Goal: Task Accomplishment & Management: Manage account settings

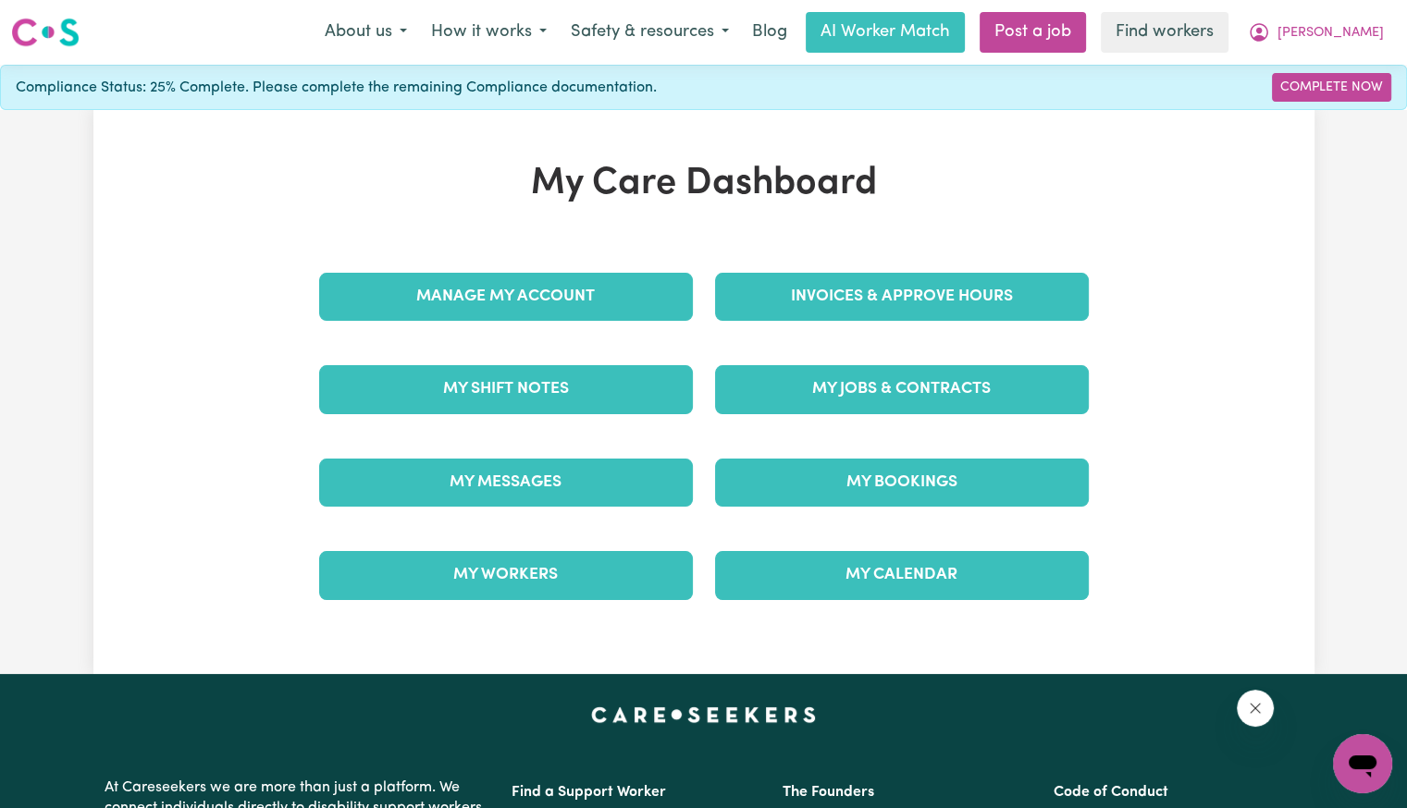
click at [1056, 239] on div "My Care Dashboard Manage My Account Invoices & Approve Hours My Shift Notes My …" at bounding box center [704, 392] width 814 height 461
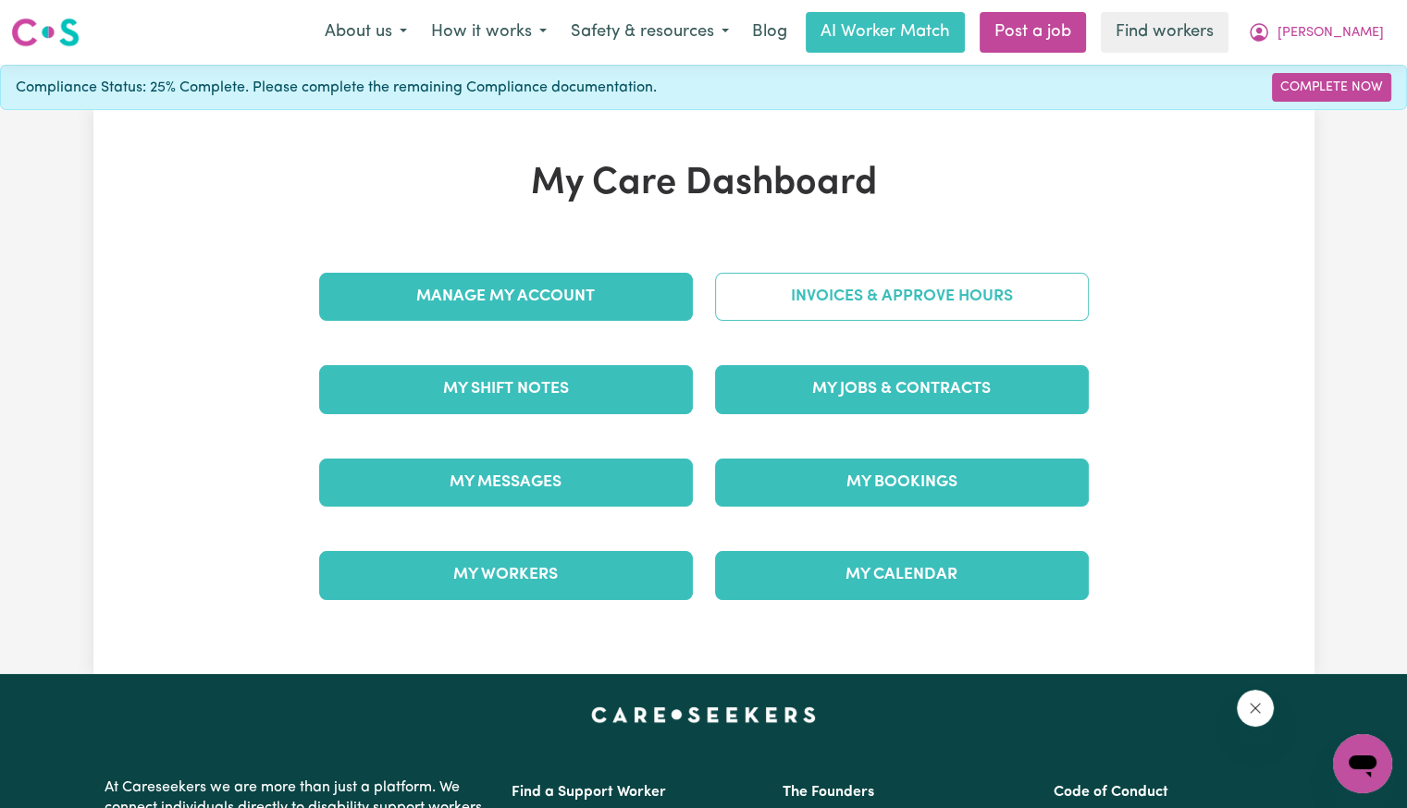
click at [984, 284] on link "Invoices & Approve Hours" at bounding box center [902, 297] width 374 height 48
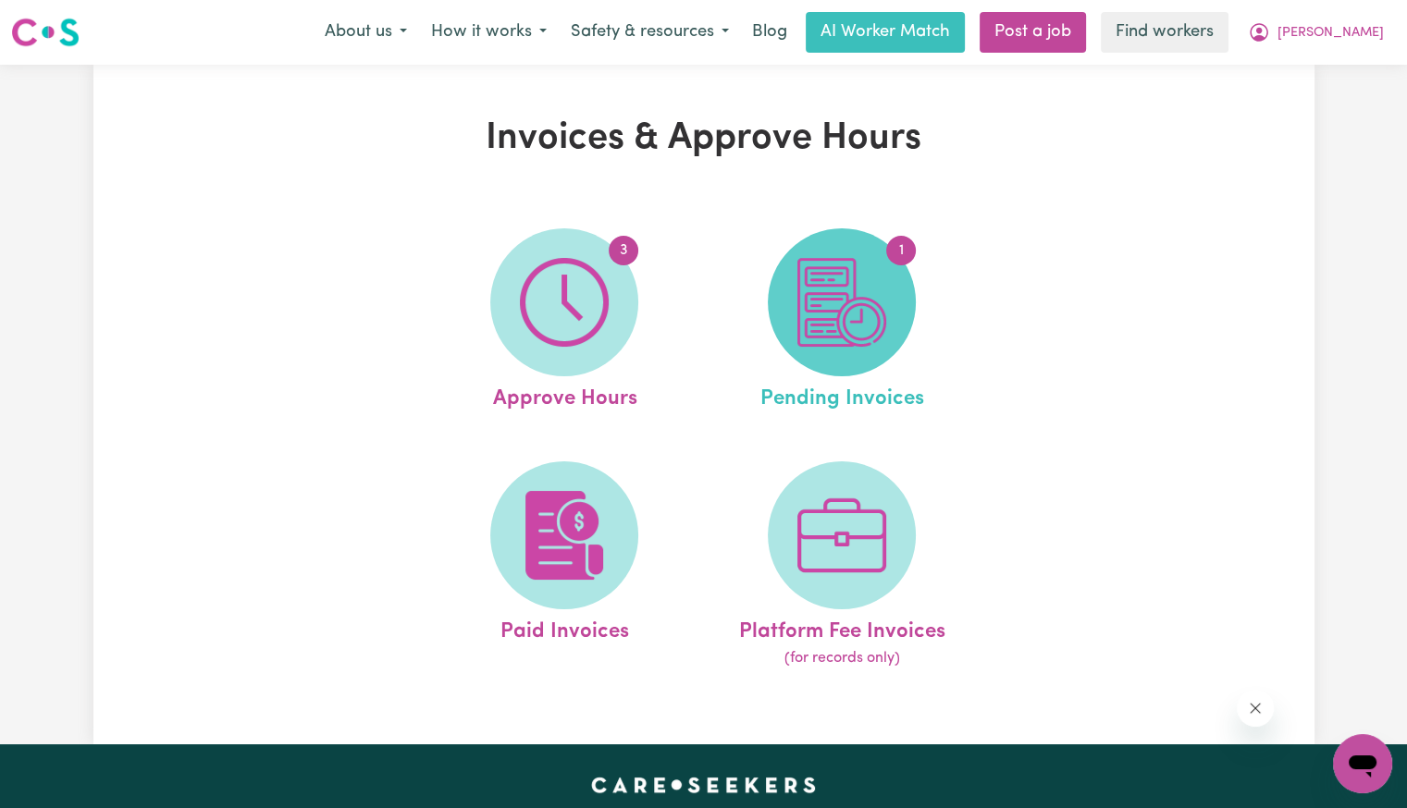
click at [810, 346] on img at bounding box center [841, 302] width 89 height 89
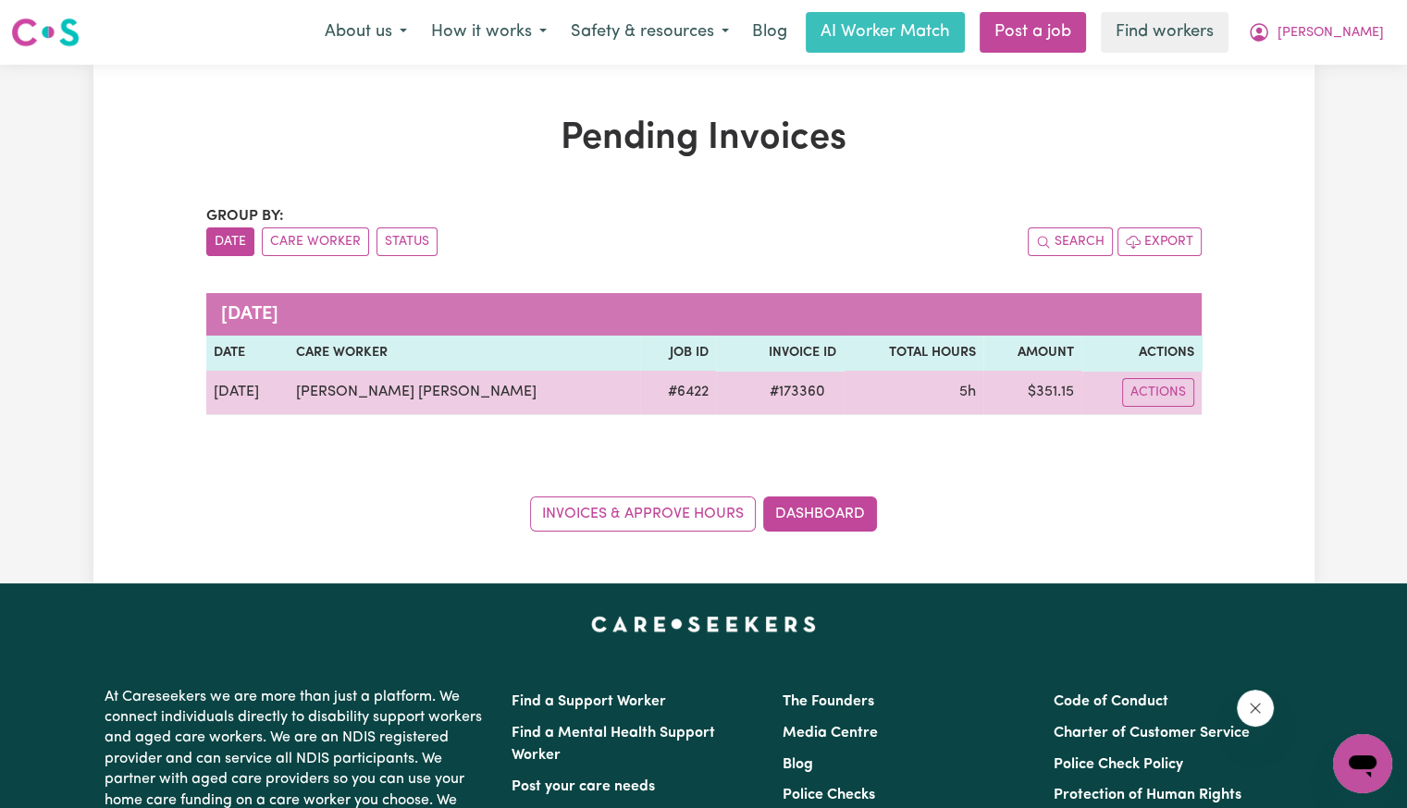
click at [758, 392] on span "# 173360" at bounding box center [797, 392] width 78 height 22
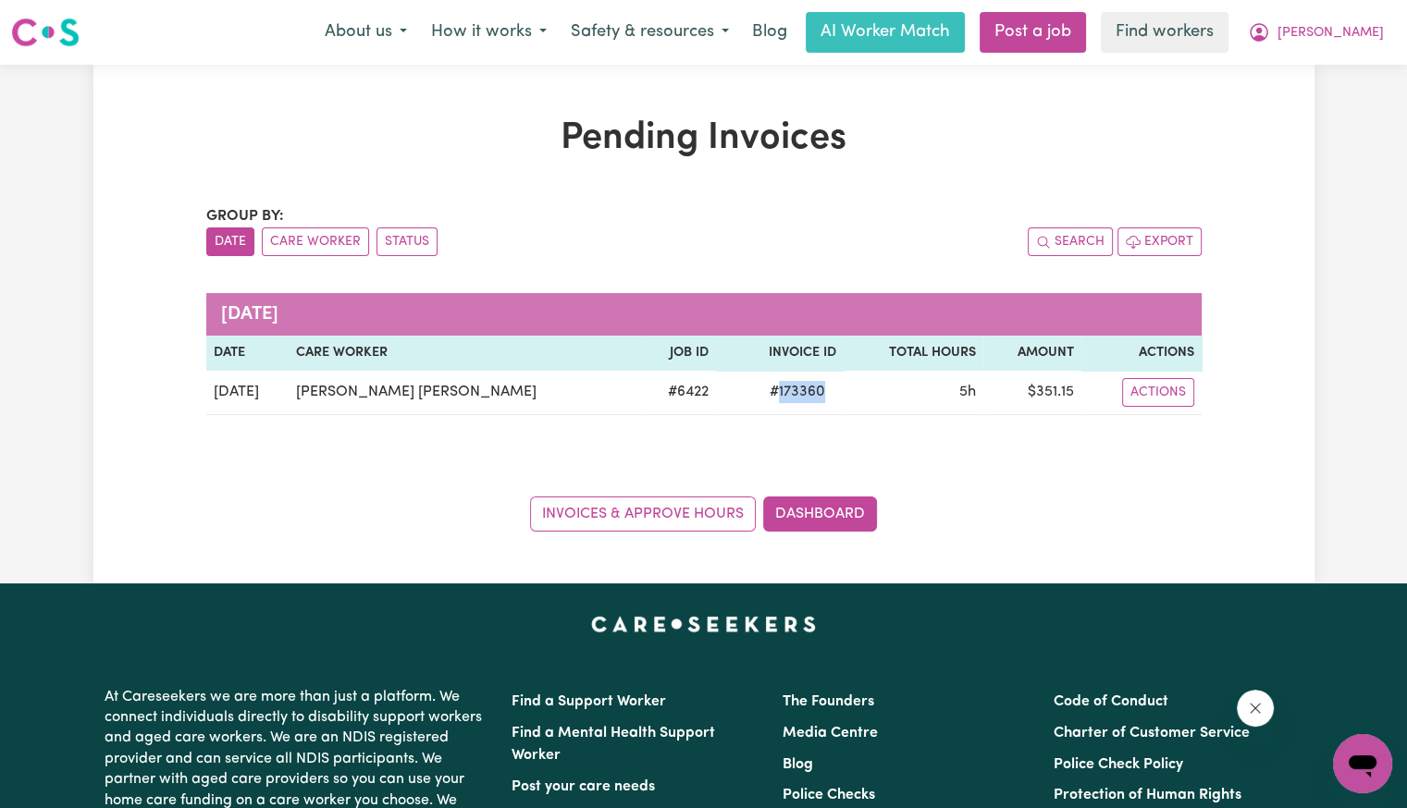
copy span "173360"
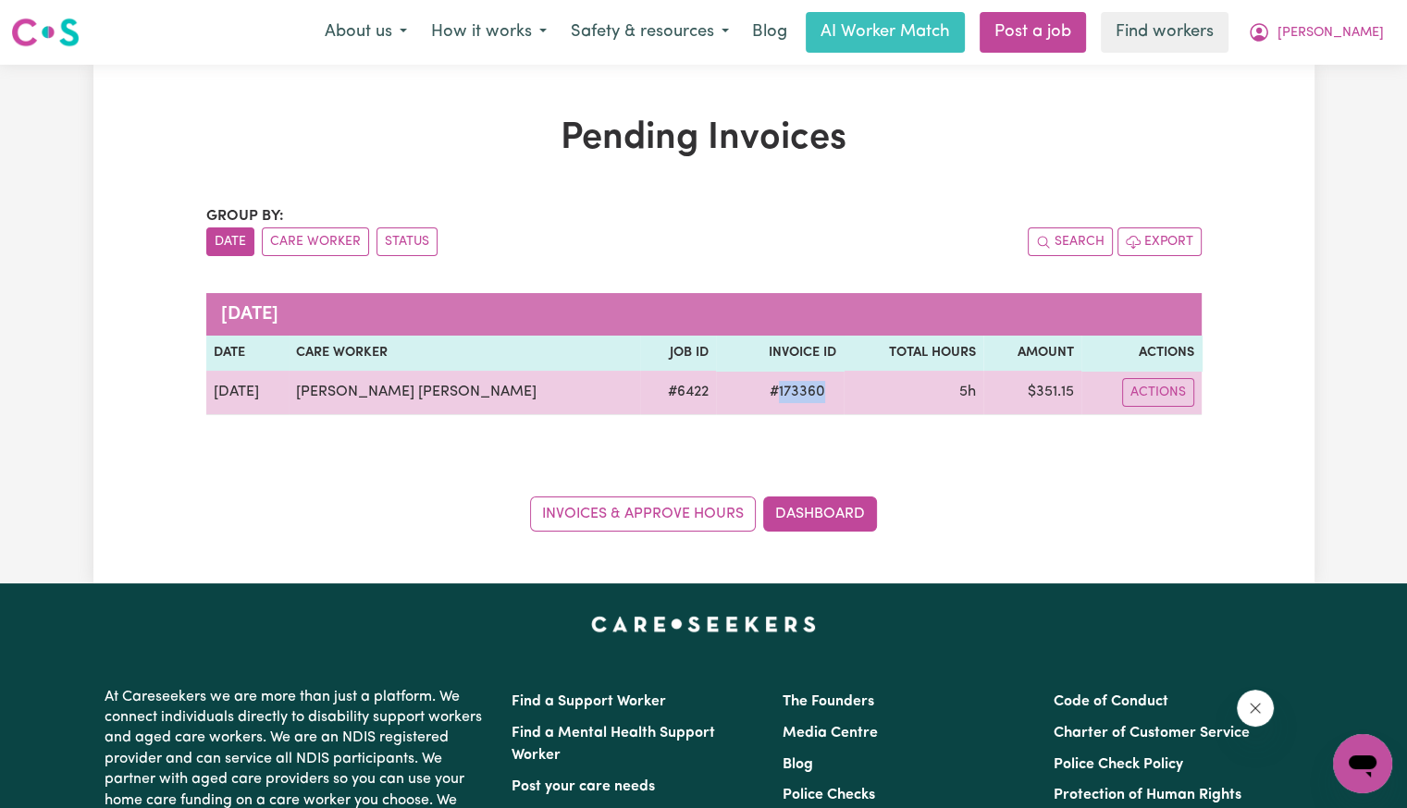
click at [758, 399] on span "# 173360" at bounding box center [797, 392] width 78 height 22
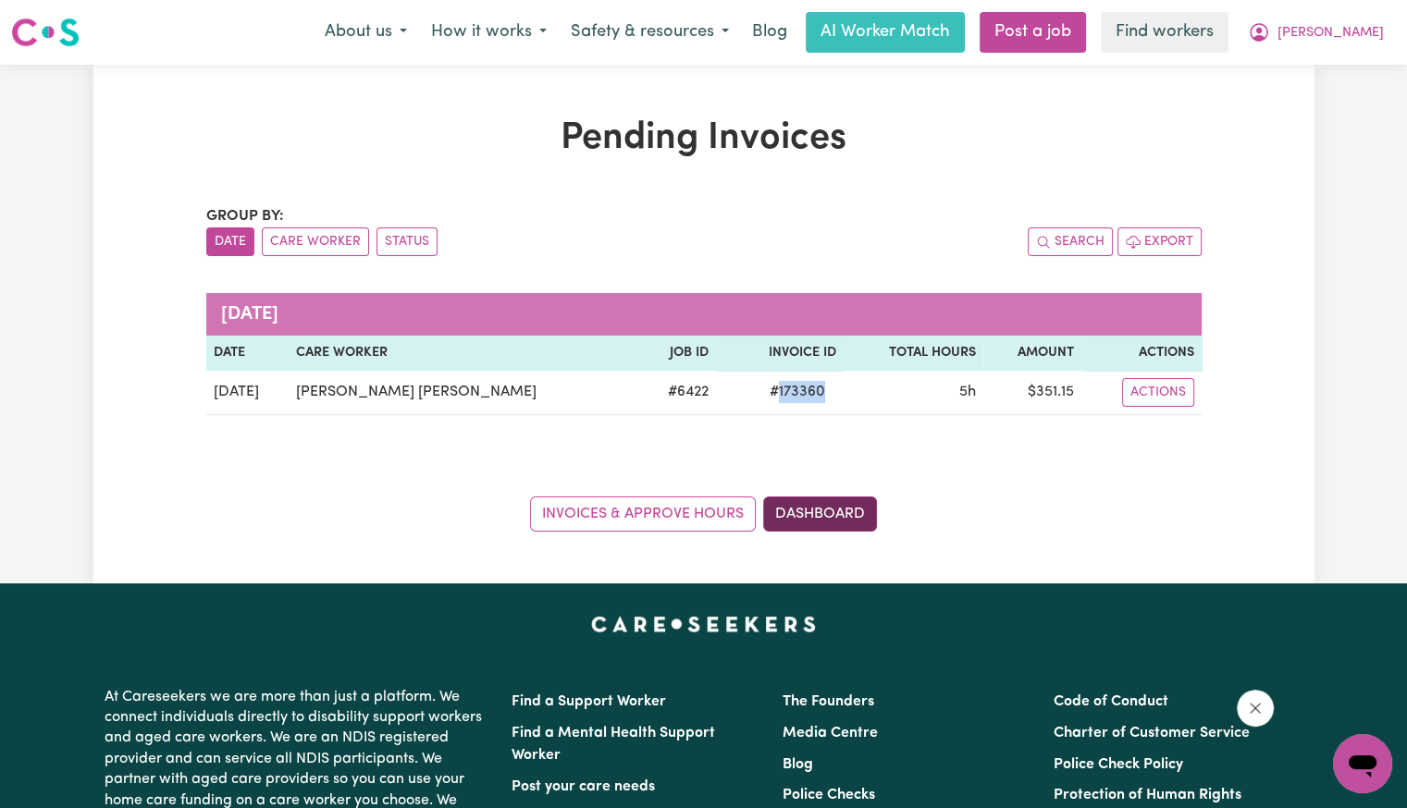
click at [811, 505] on link "Dashboard" at bounding box center [820, 514] width 114 height 35
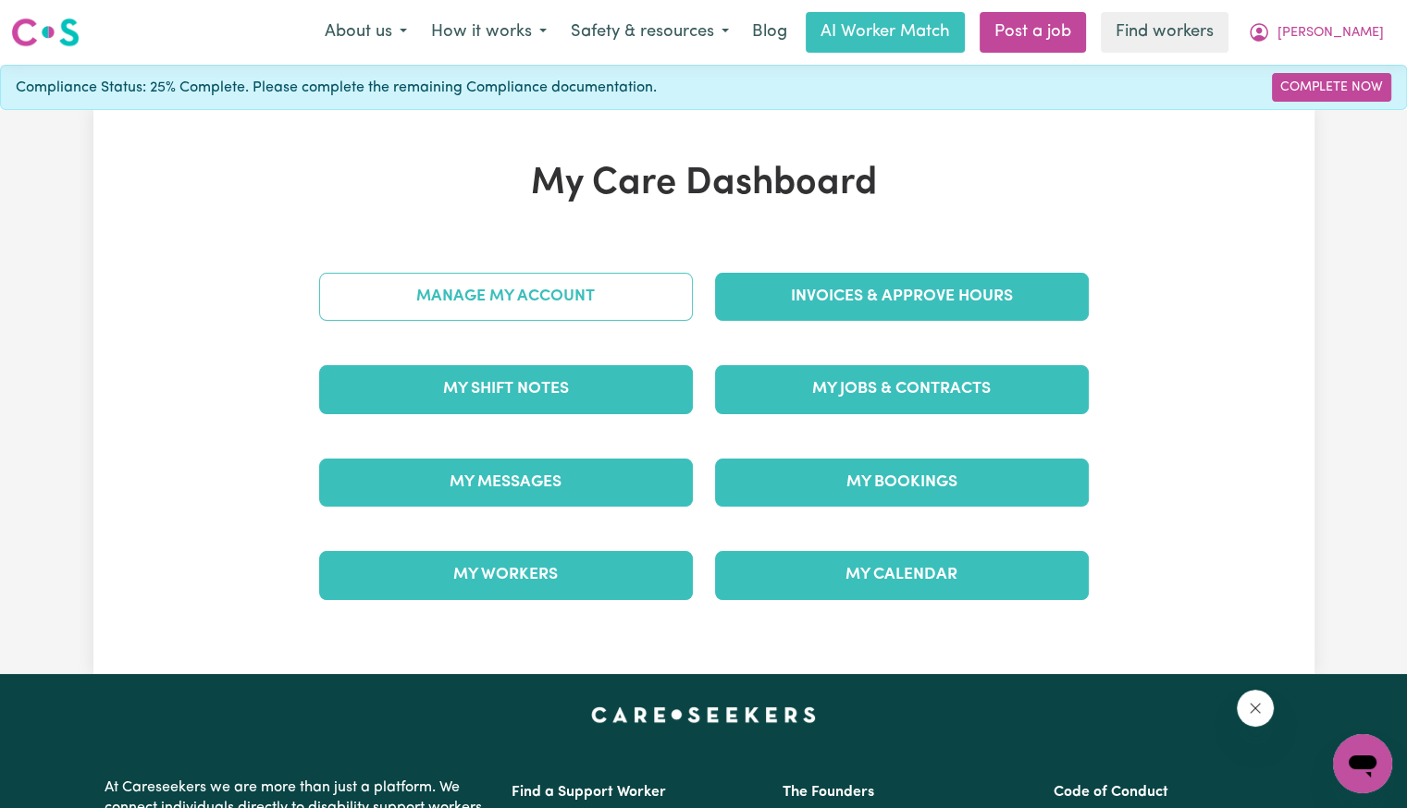
click at [537, 312] on link "Manage My Account" at bounding box center [506, 297] width 374 height 48
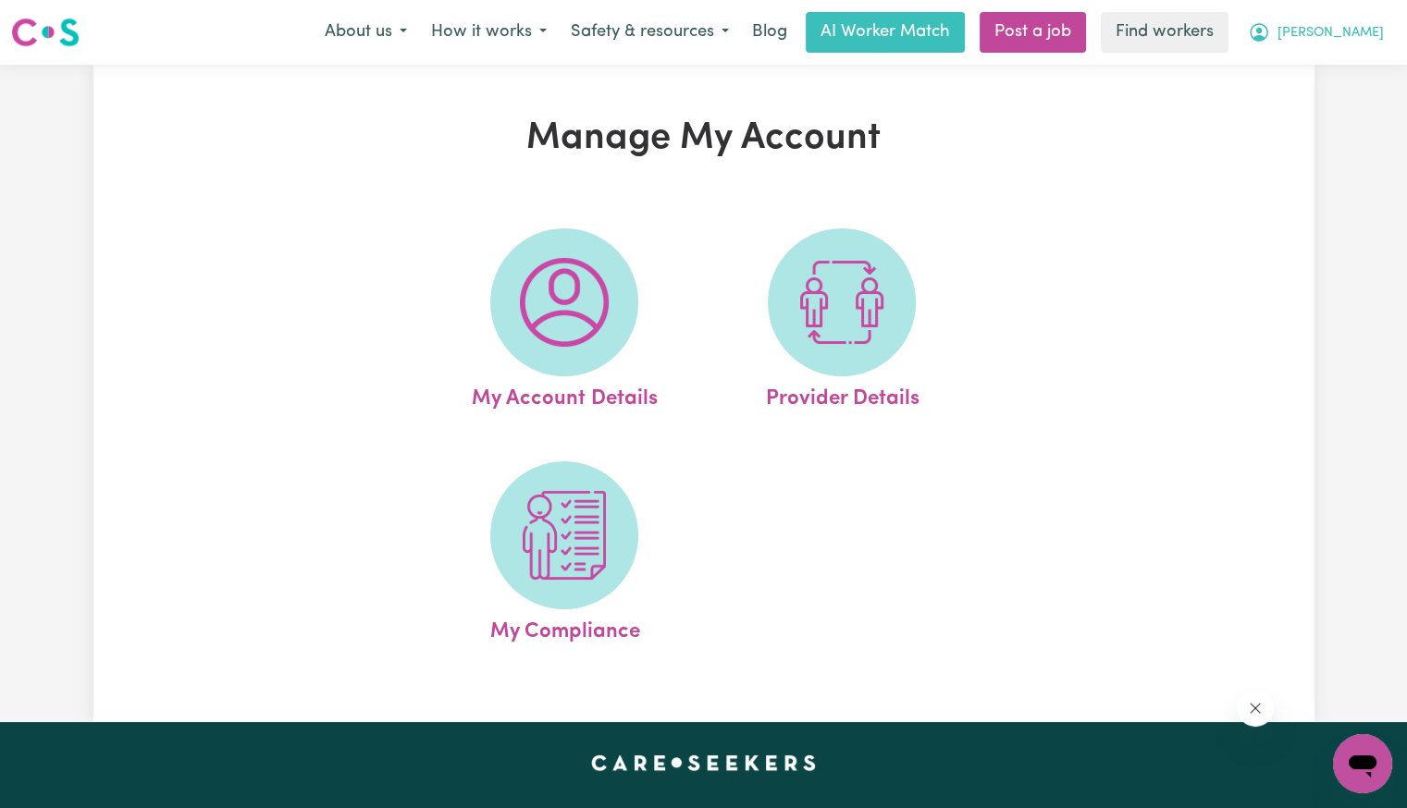
click at [1365, 18] on button "[PERSON_NAME]" at bounding box center [1316, 32] width 160 height 39
click at [1331, 72] on link "My Dashboard" at bounding box center [1322, 72] width 146 height 35
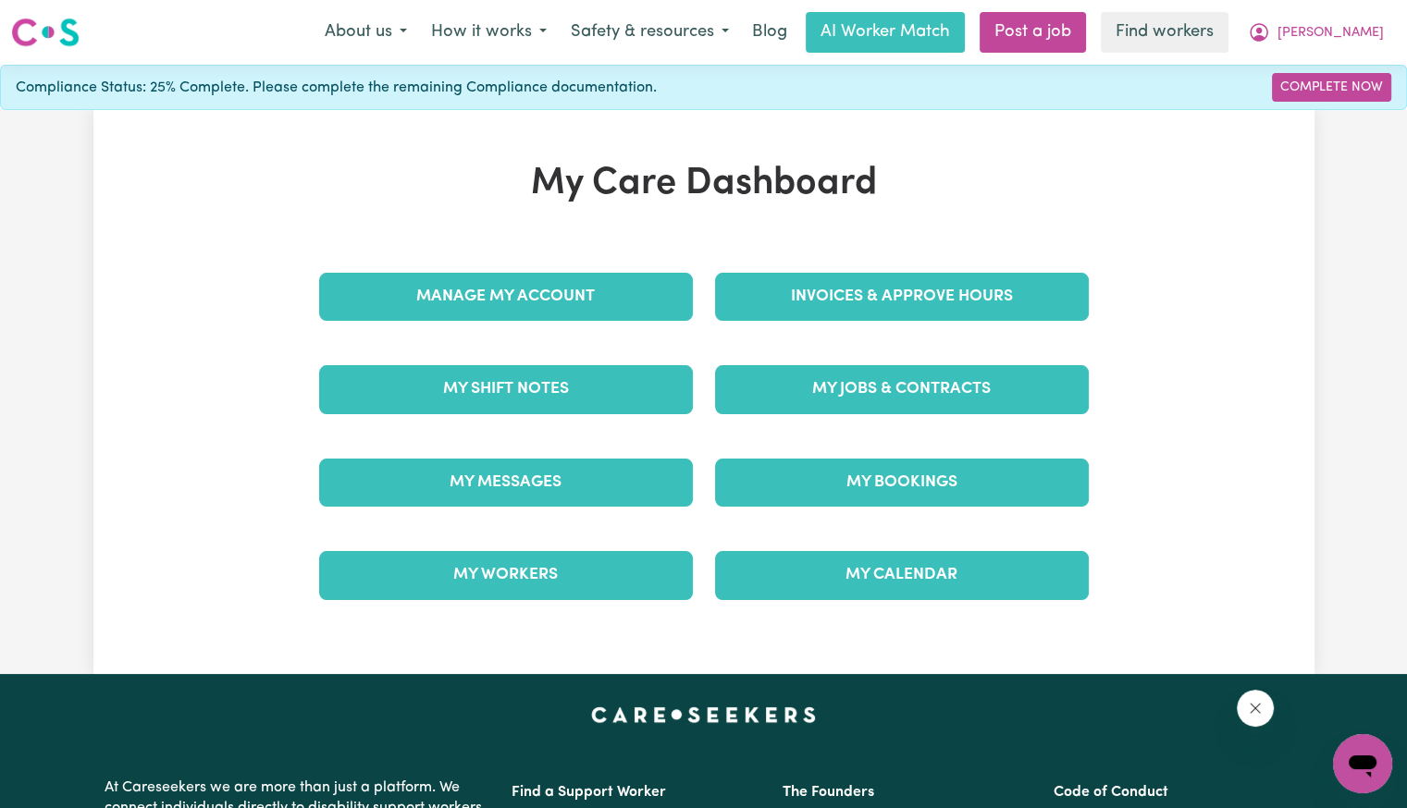
click at [866, 344] on div "My Jobs & Contracts" at bounding box center [902, 389] width 396 height 92
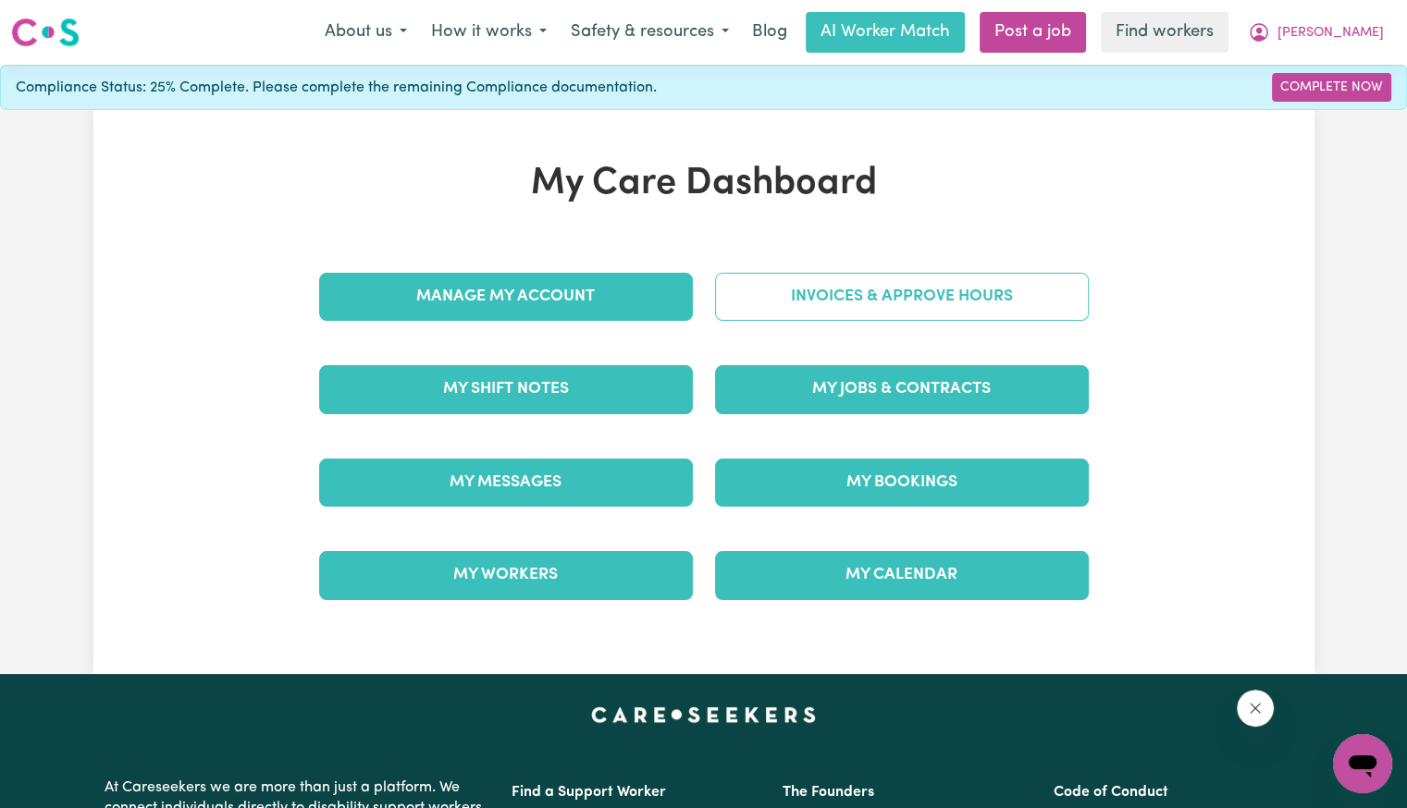
click at [844, 296] on link "Invoices & Approve Hours" at bounding box center [902, 297] width 374 height 48
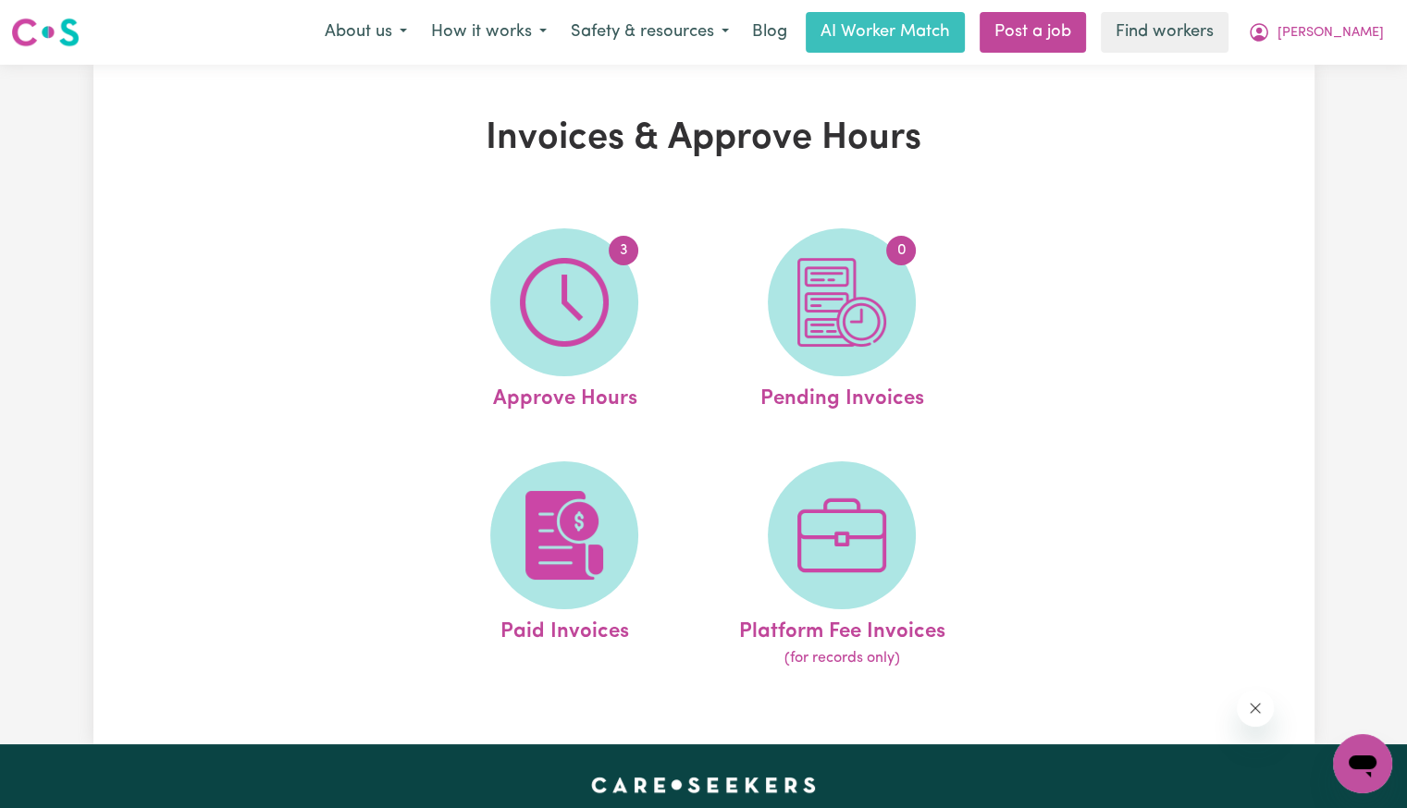
click at [567, 330] on img at bounding box center [564, 302] width 89 height 89
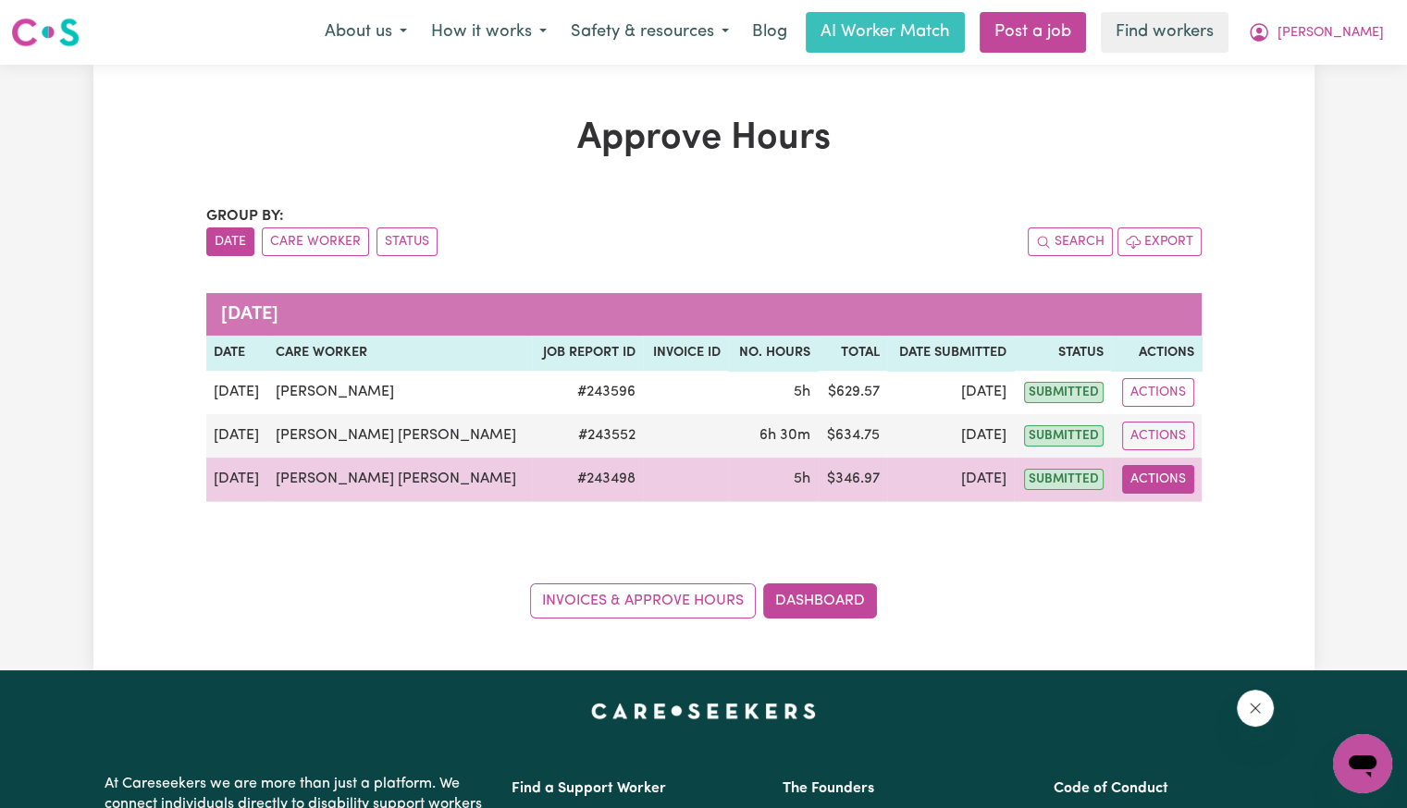
click at [1157, 480] on button "Actions" at bounding box center [1158, 479] width 72 height 29
click at [1167, 524] on link "View Job Report" at bounding box center [1213, 521] width 158 height 37
select select "pm"
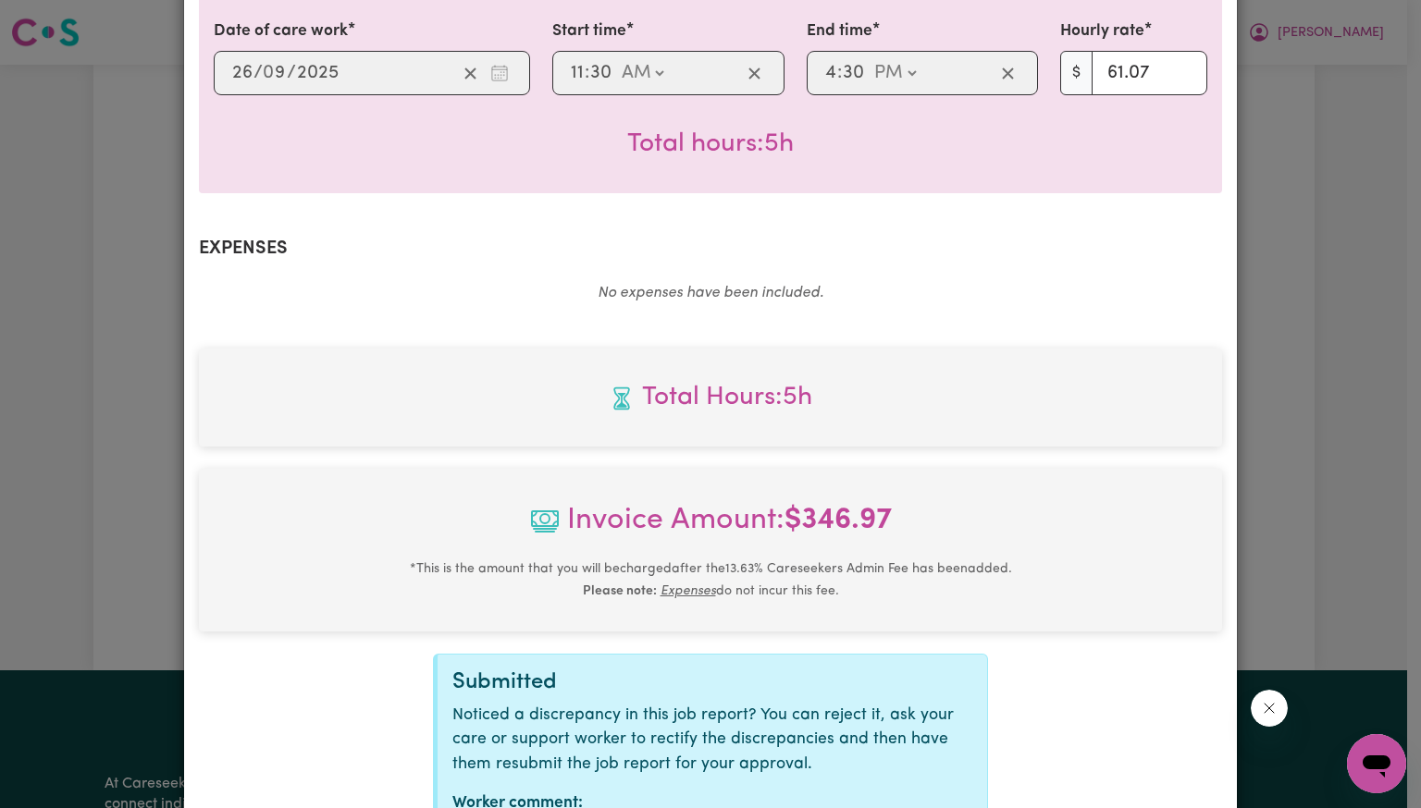
scroll to position [642, 0]
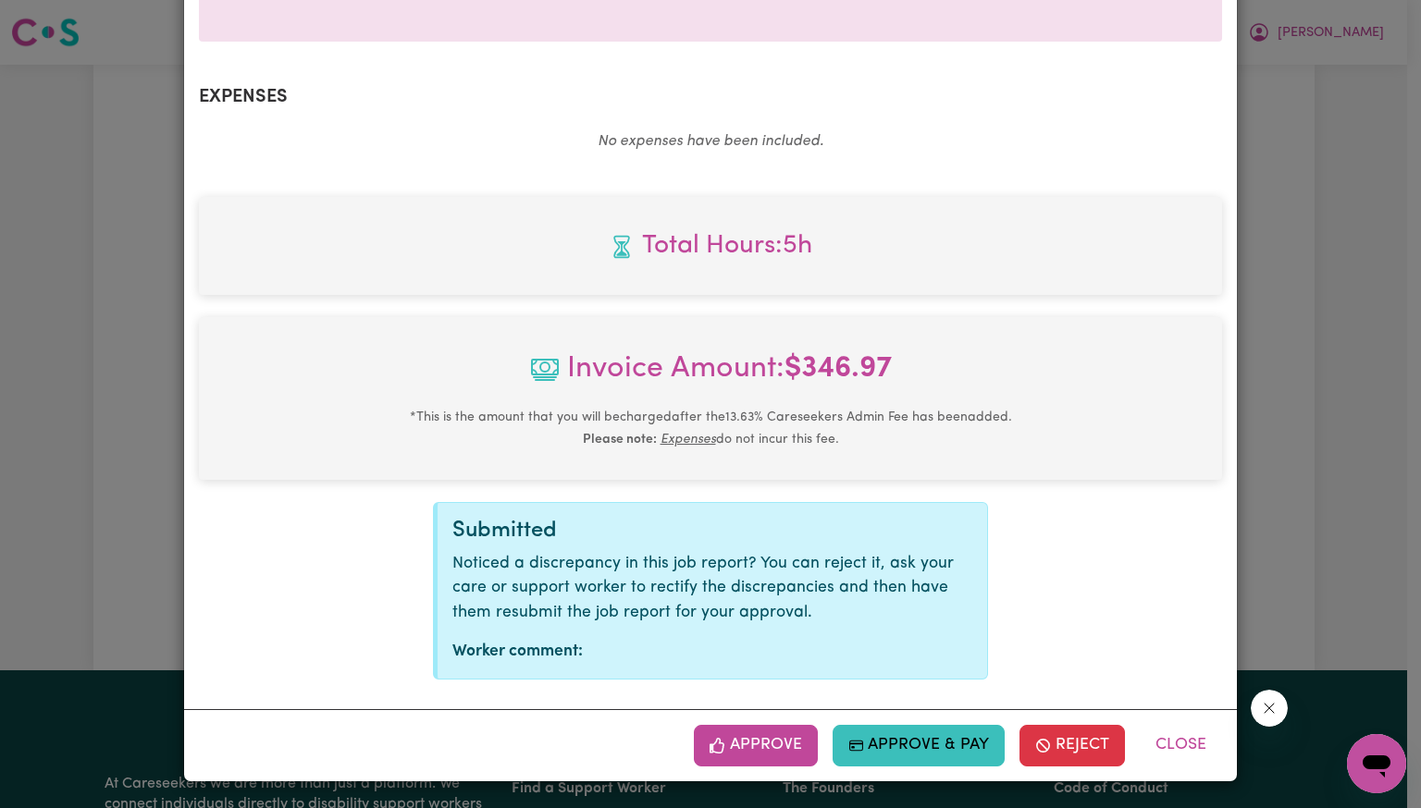
click at [829, 382] on b "$ 346.97" at bounding box center [837, 369] width 107 height 30
copy b "346.97"
click at [769, 741] on button "Approve" at bounding box center [756, 745] width 124 height 41
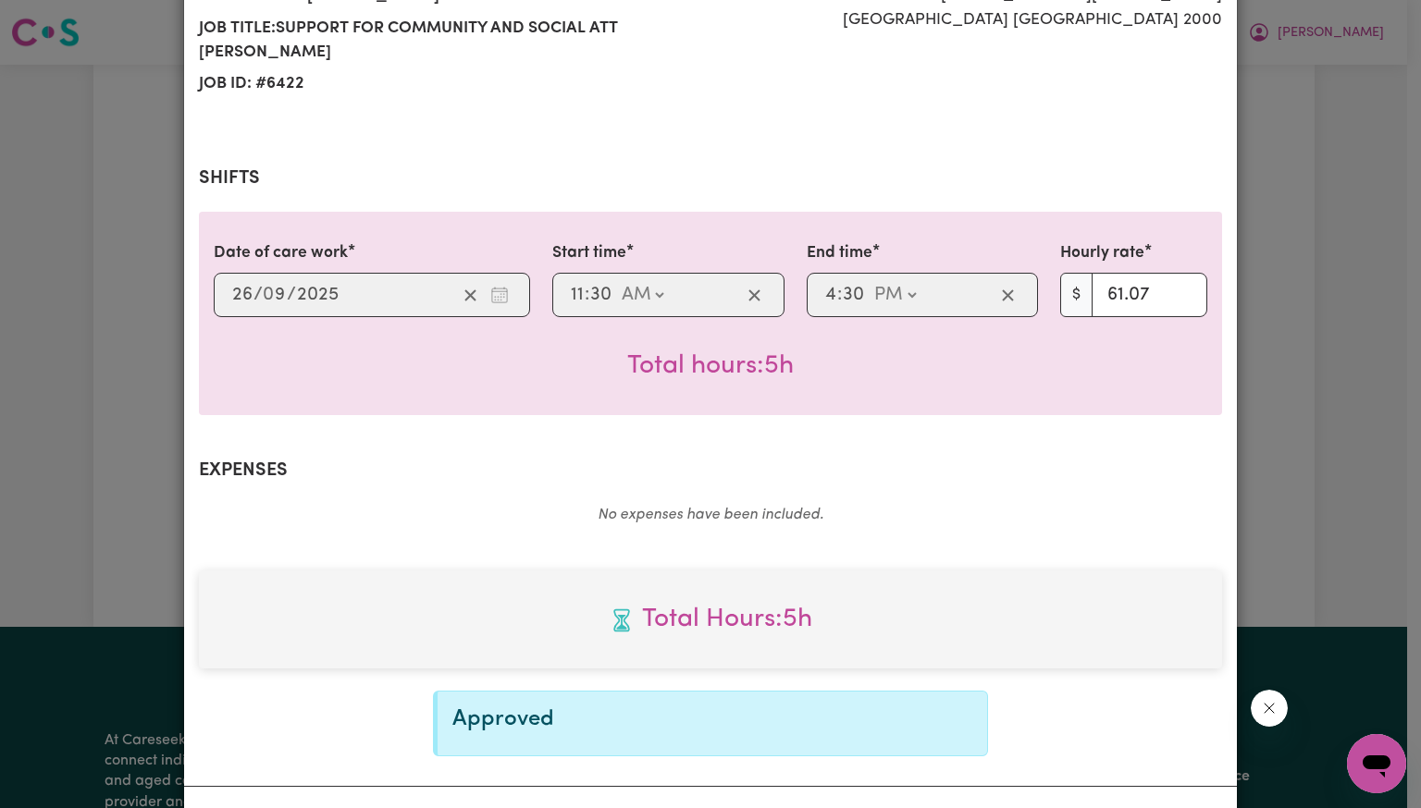
scroll to position [343, 0]
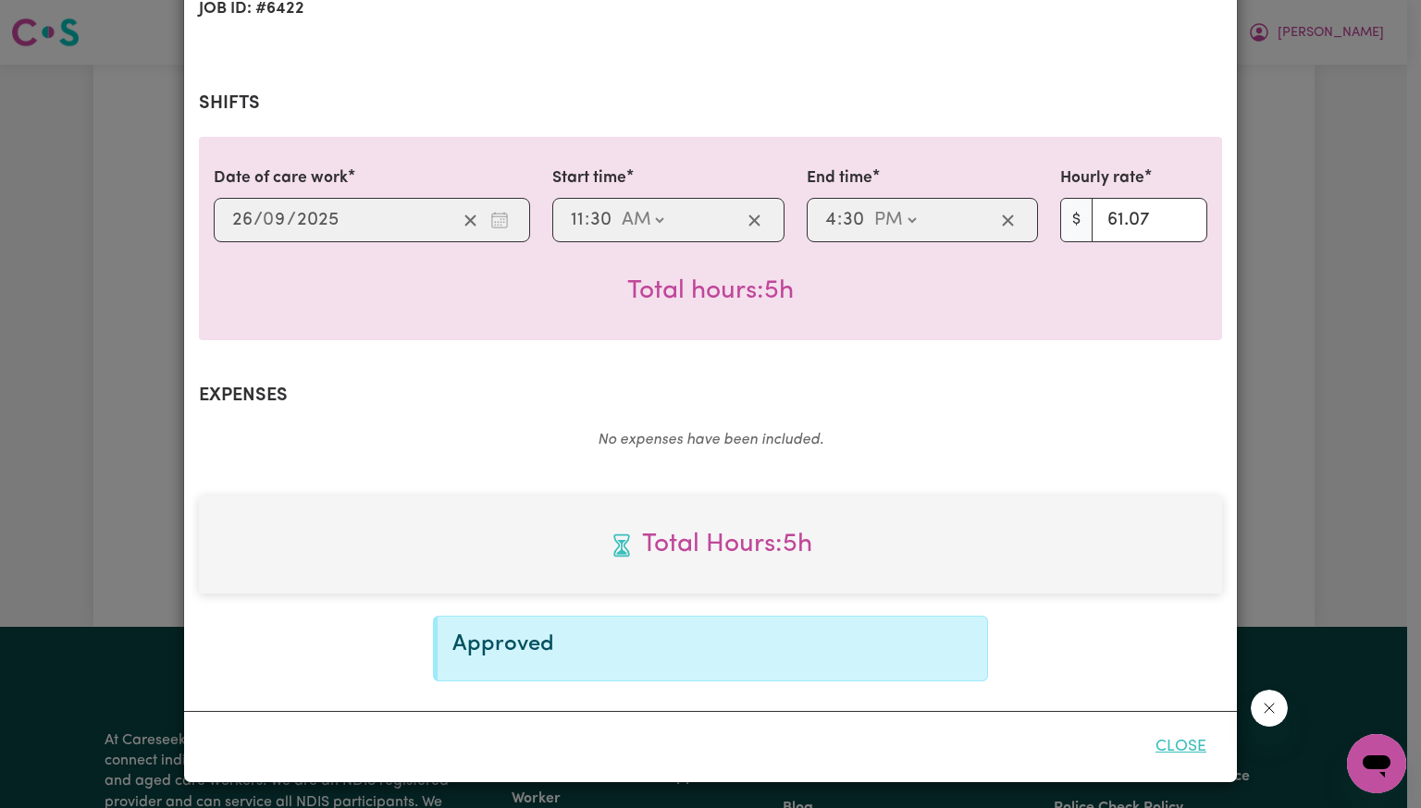
click at [1187, 730] on button "Close" at bounding box center [1181, 747] width 82 height 41
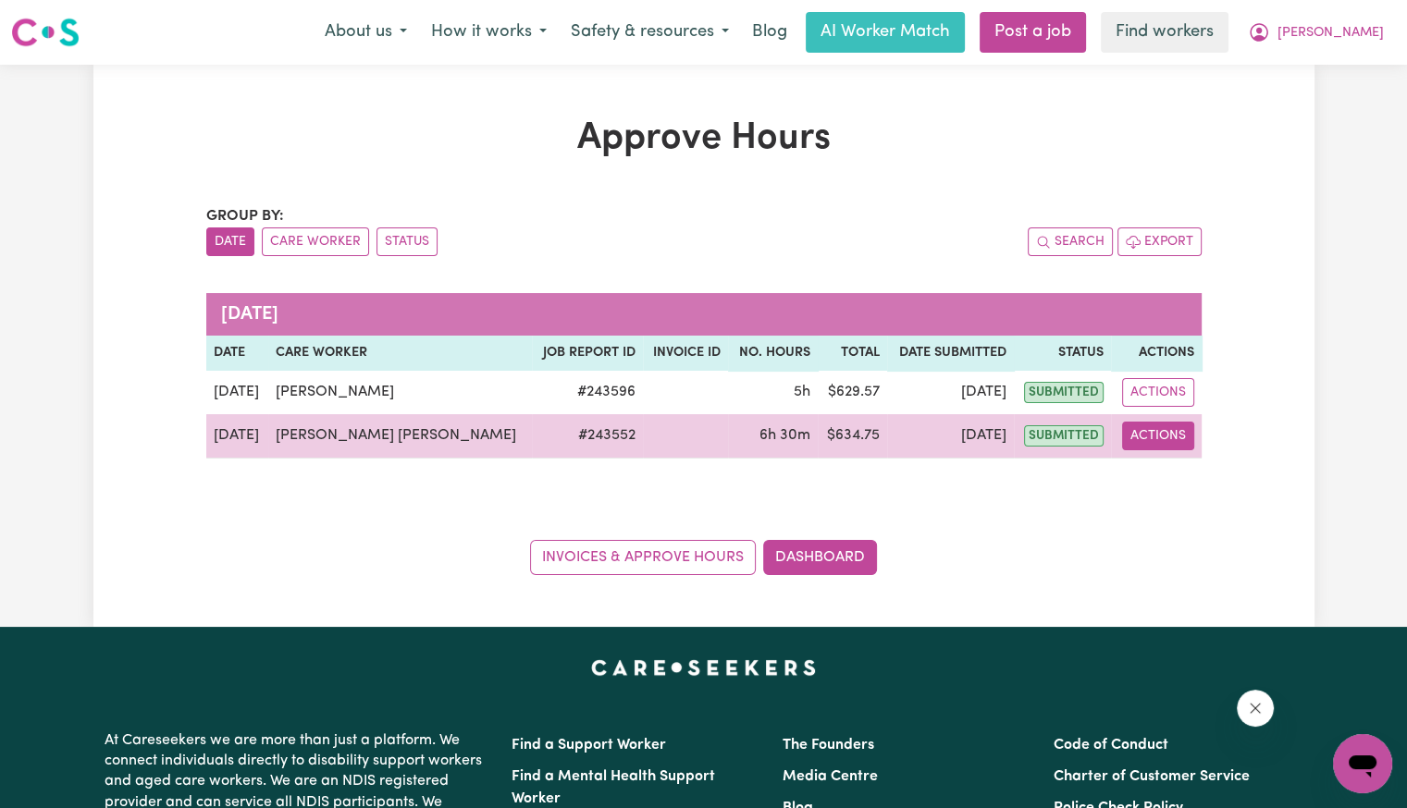
click at [1154, 431] on button "Actions" at bounding box center [1158, 436] width 72 height 29
click at [1153, 469] on link "View Job Report" at bounding box center [1213, 478] width 158 height 37
select select "pm"
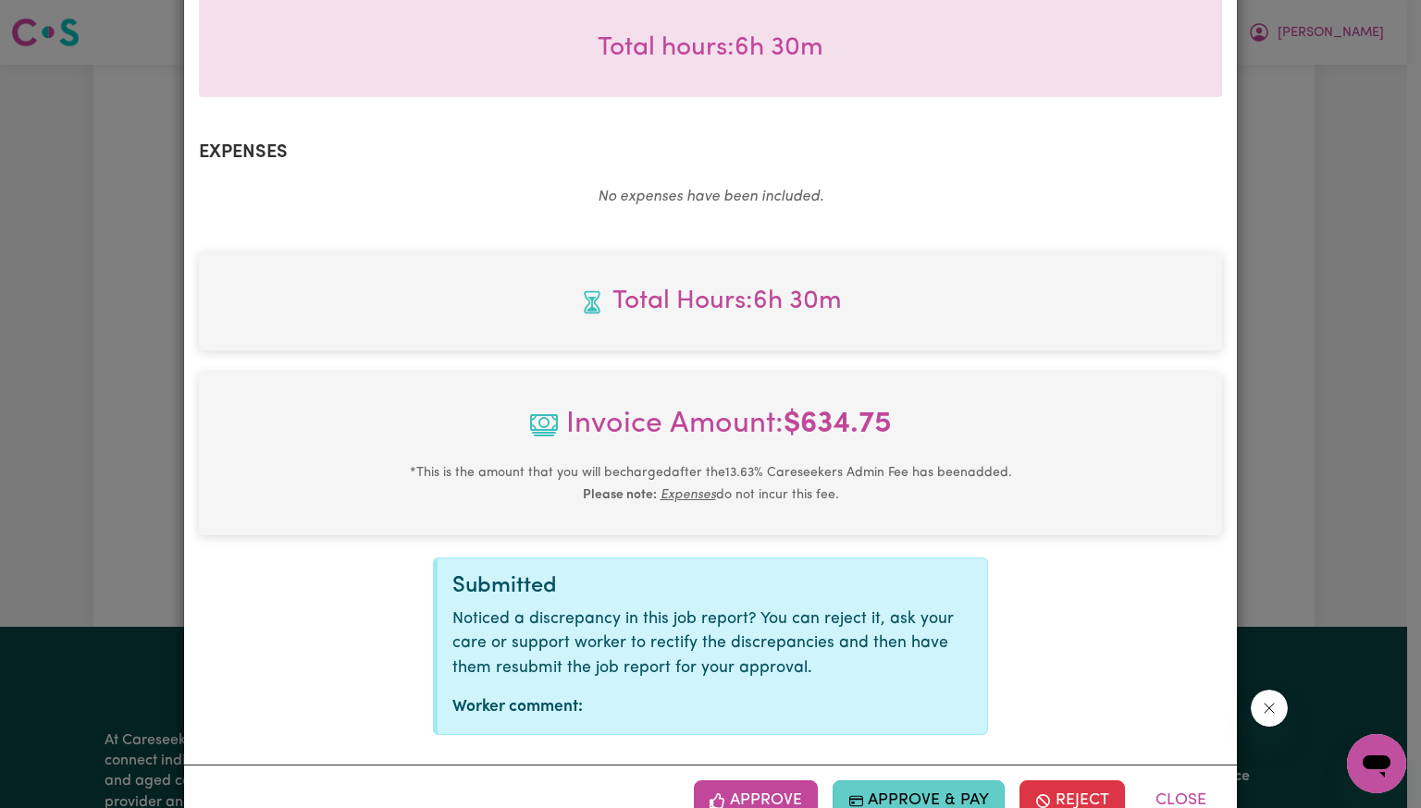
scroll to position [642, 0]
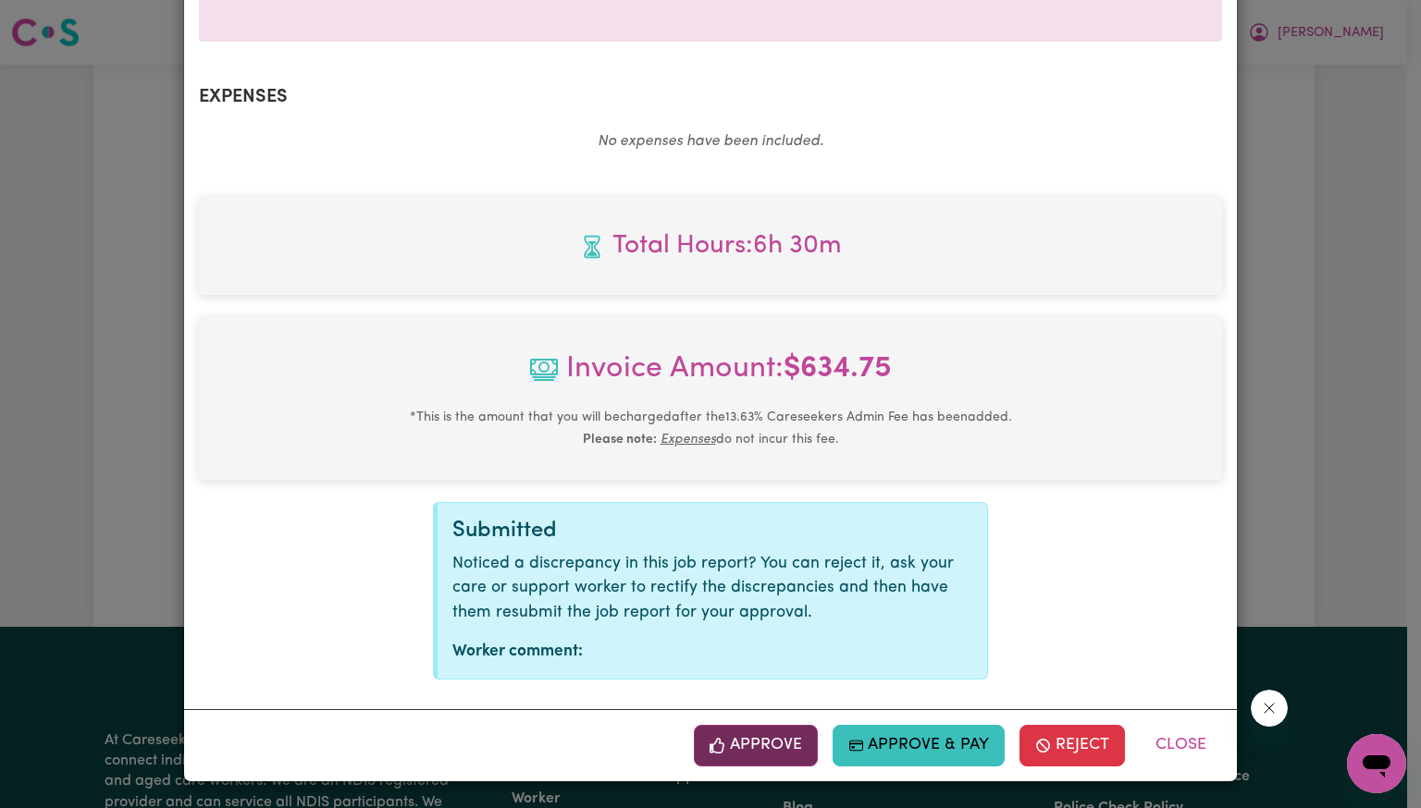
click at [782, 742] on button "Approve" at bounding box center [756, 745] width 124 height 41
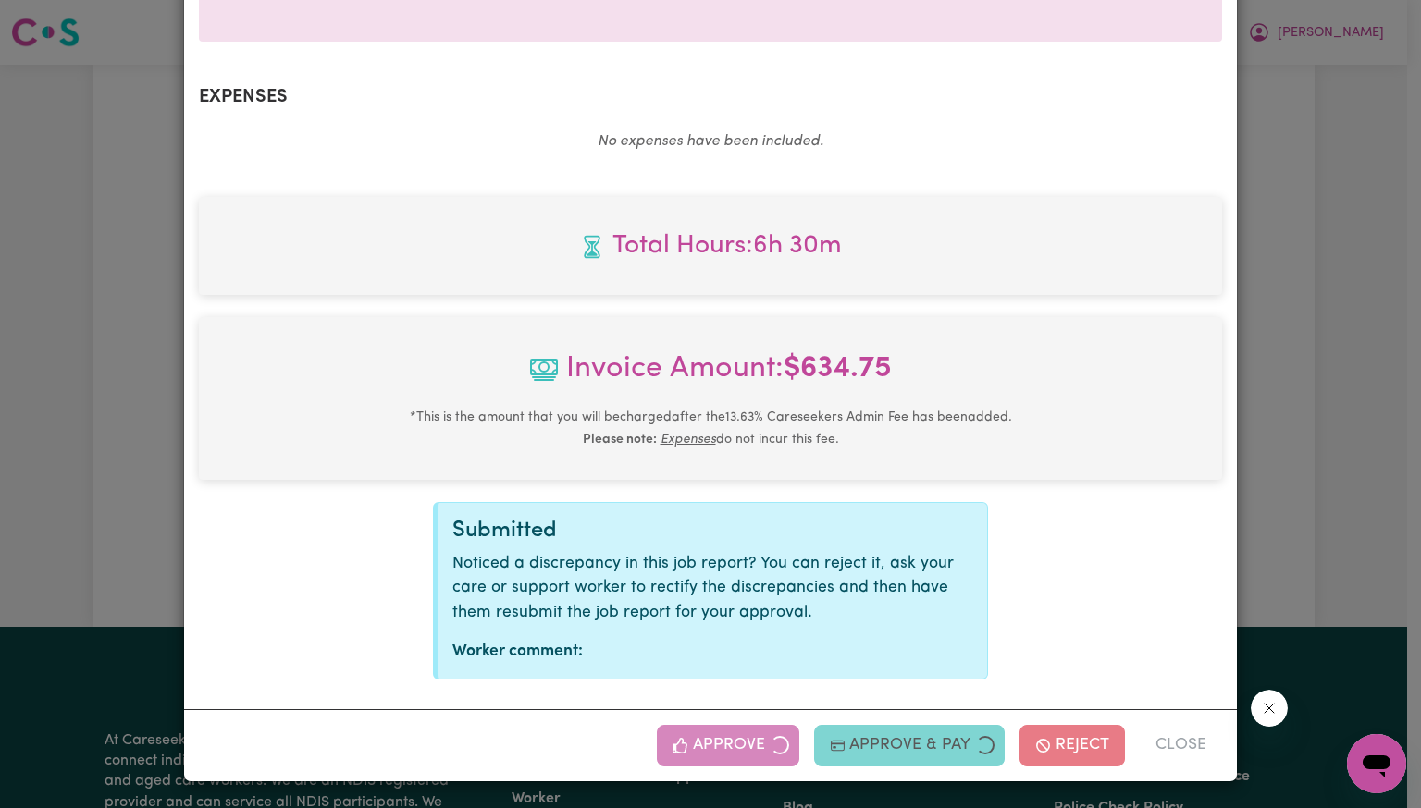
scroll to position [343, 0]
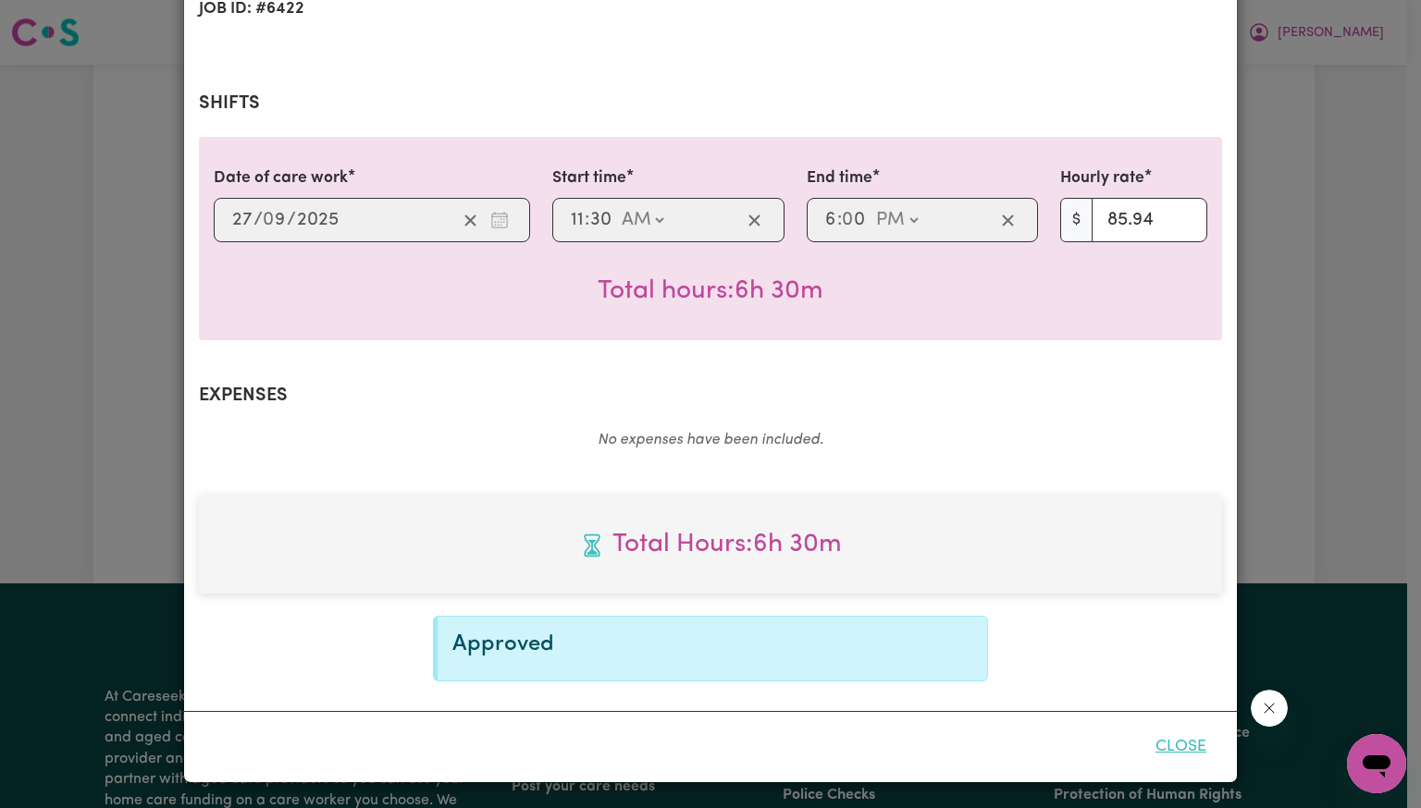
click at [1191, 737] on button "Close" at bounding box center [1181, 747] width 82 height 41
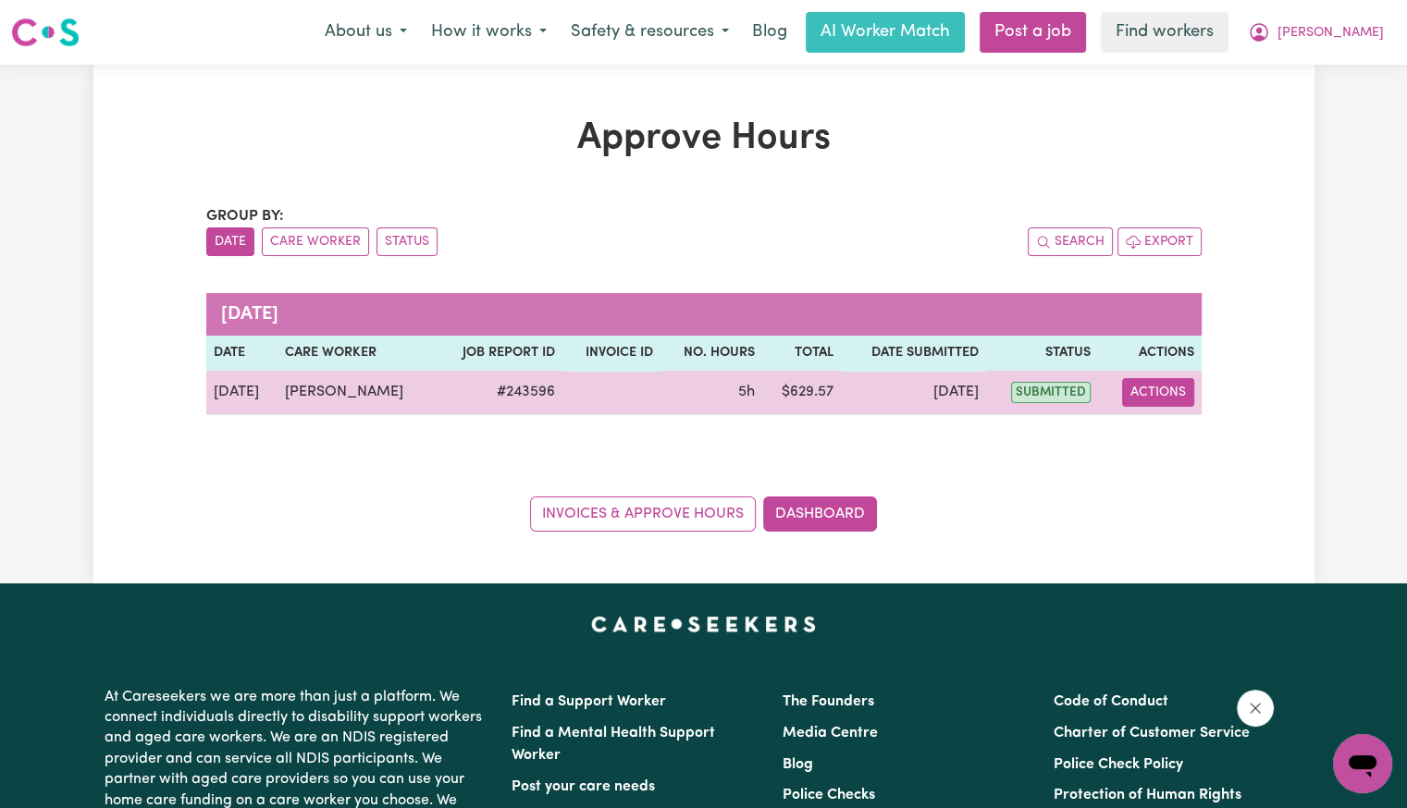
click at [1173, 405] on td "Actions" at bounding box center [1150, 393] width 104 height 44
click at [1168, 399] on button "Actions" at bounding box center [1158, 392] width 72 height 29
click at [1170, 425] on link "View Job Report" at bounding box center [1202, 434] width 158 height 37
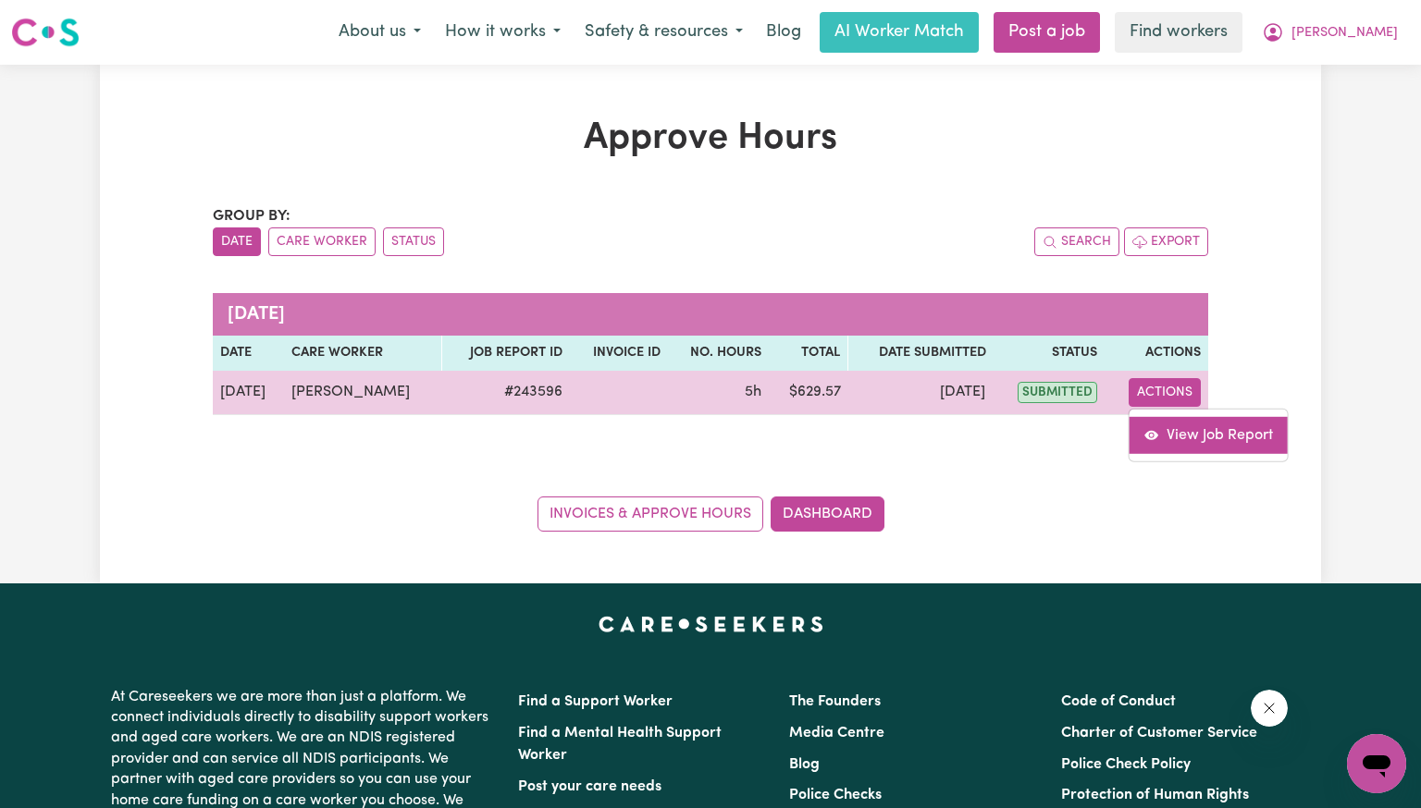
select select "pm"
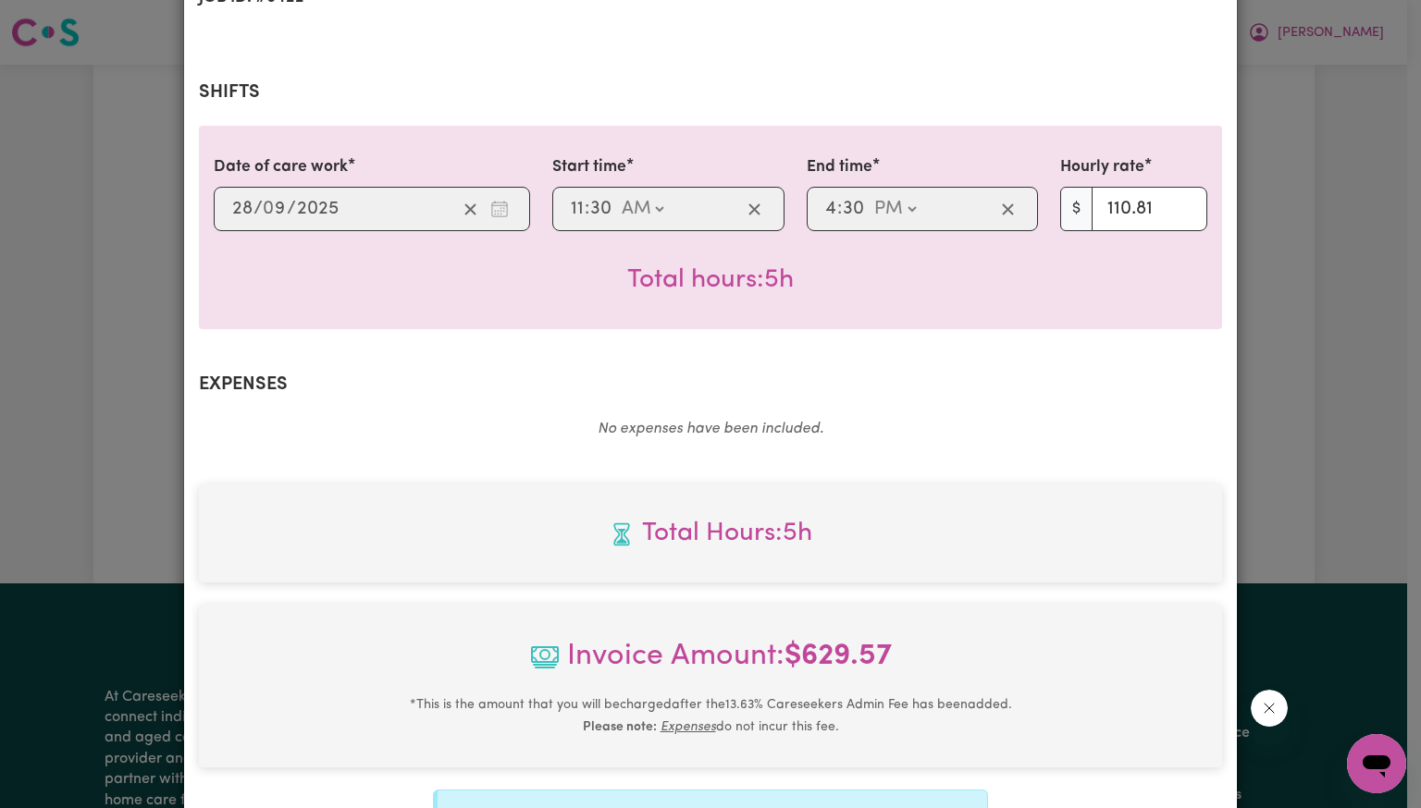
scroll to position [642, 0]
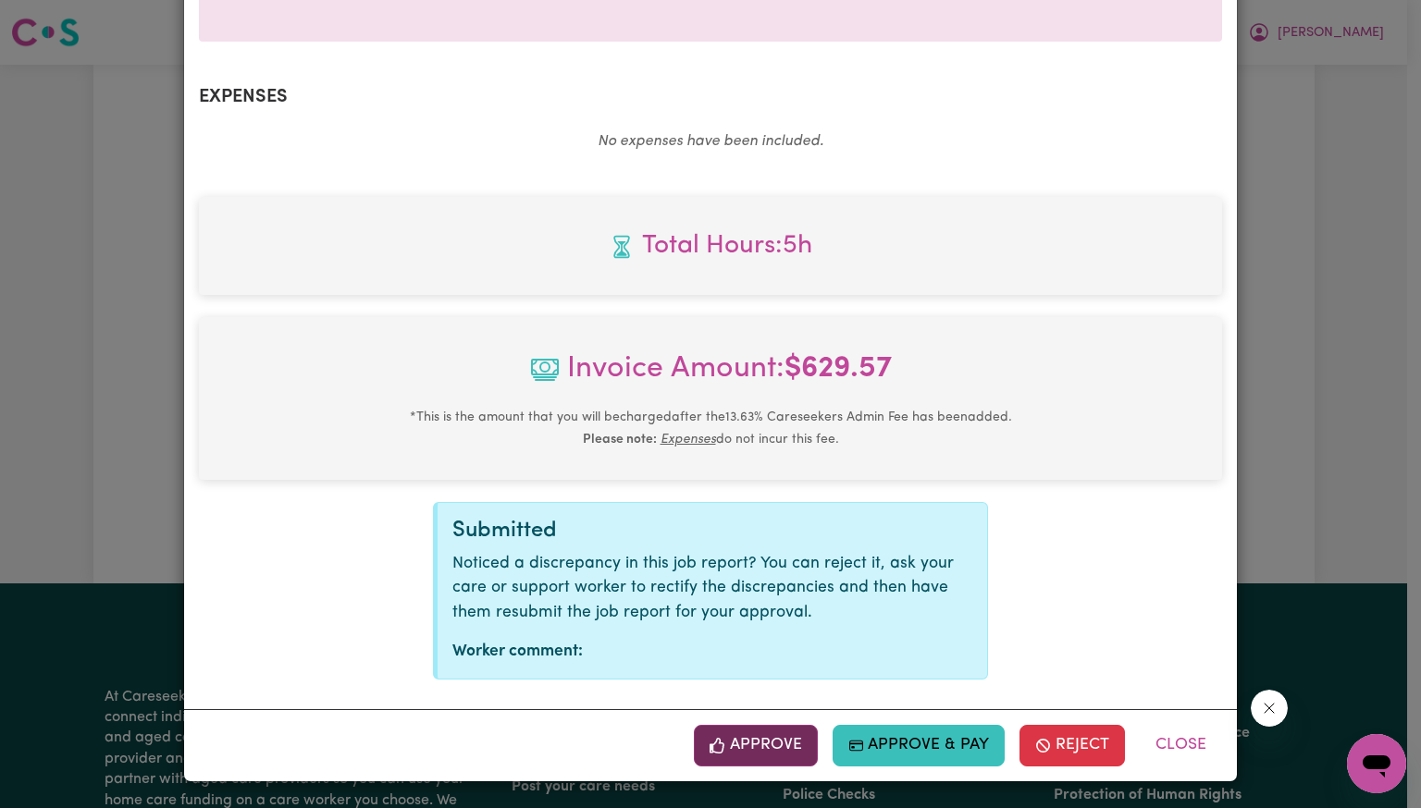
click at [751, 736] on button "Approve" at bounding box center [756, 745] width 124 height 41
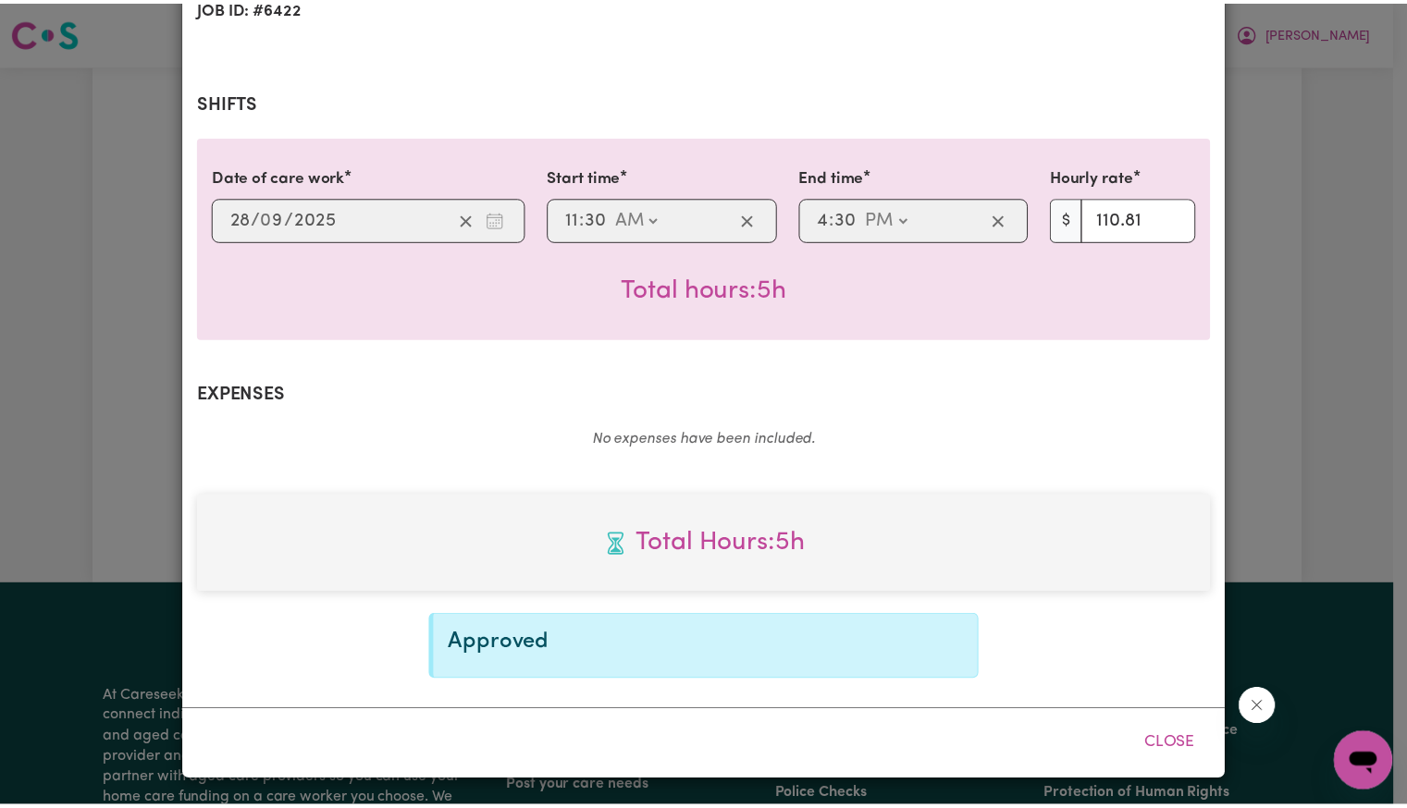
scroll to position [343, 0]
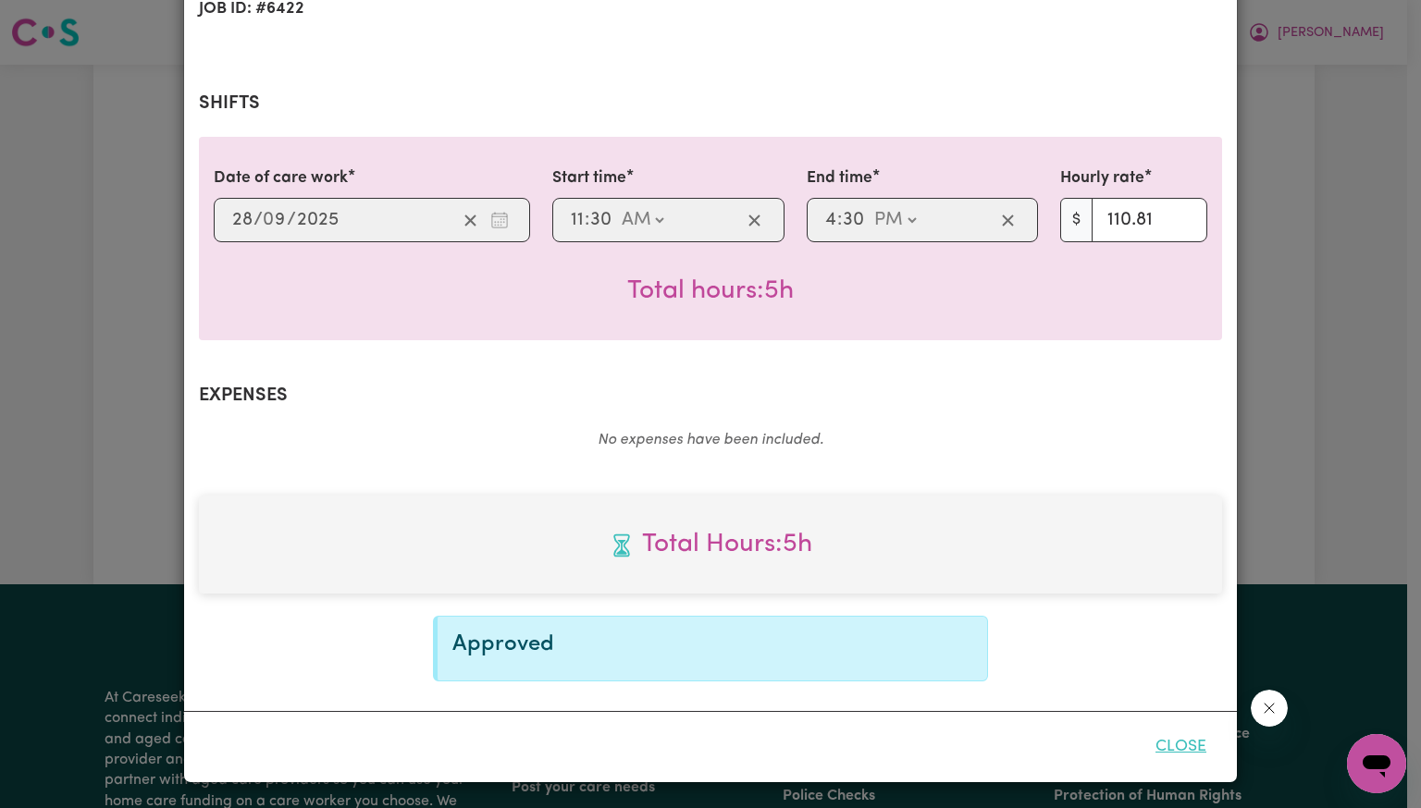
click at [1158, 752] on button "Close" at bounding box center [1181, 747] width 82 height 41
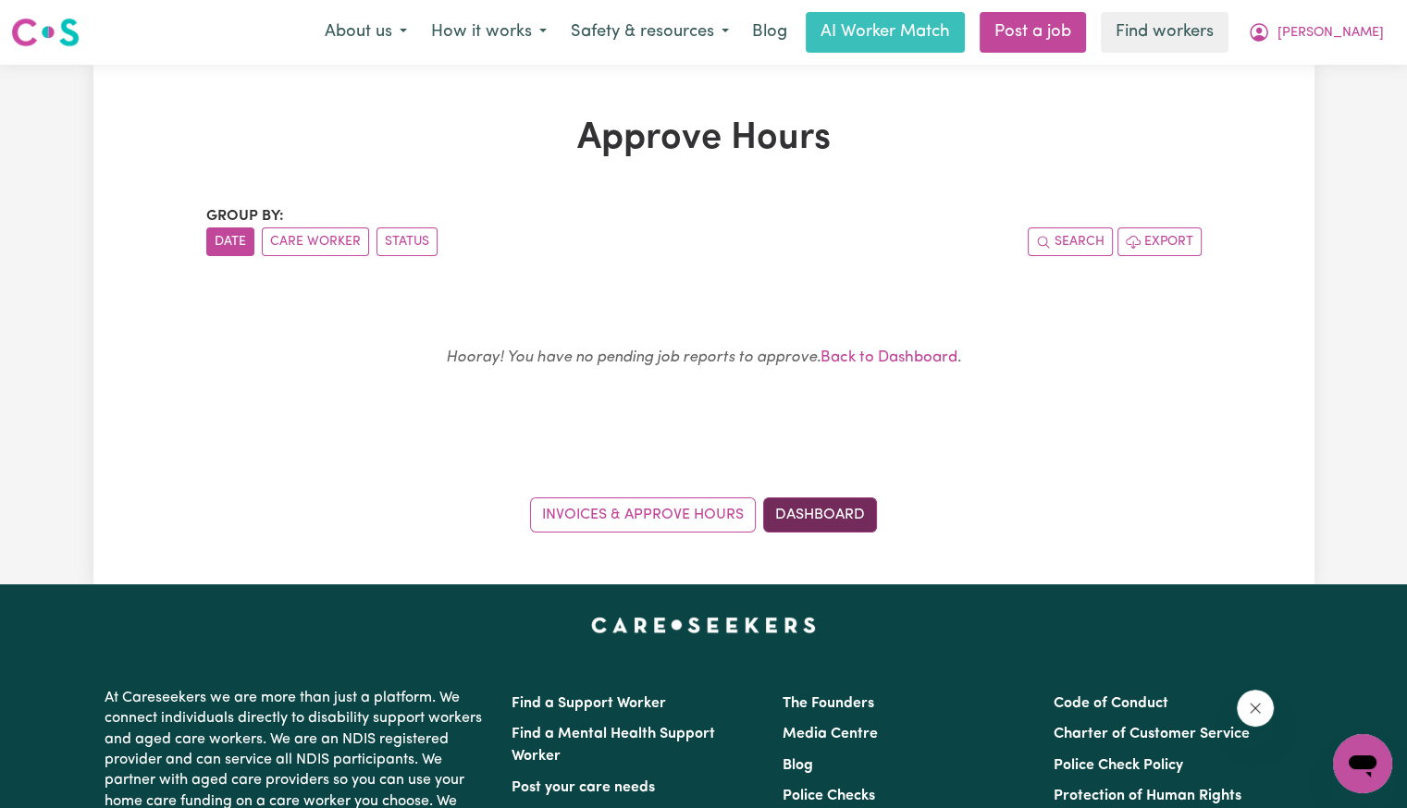
click at [806, 511] on link "Dashboard" at bounding box center [820, 515] width 114 height 35
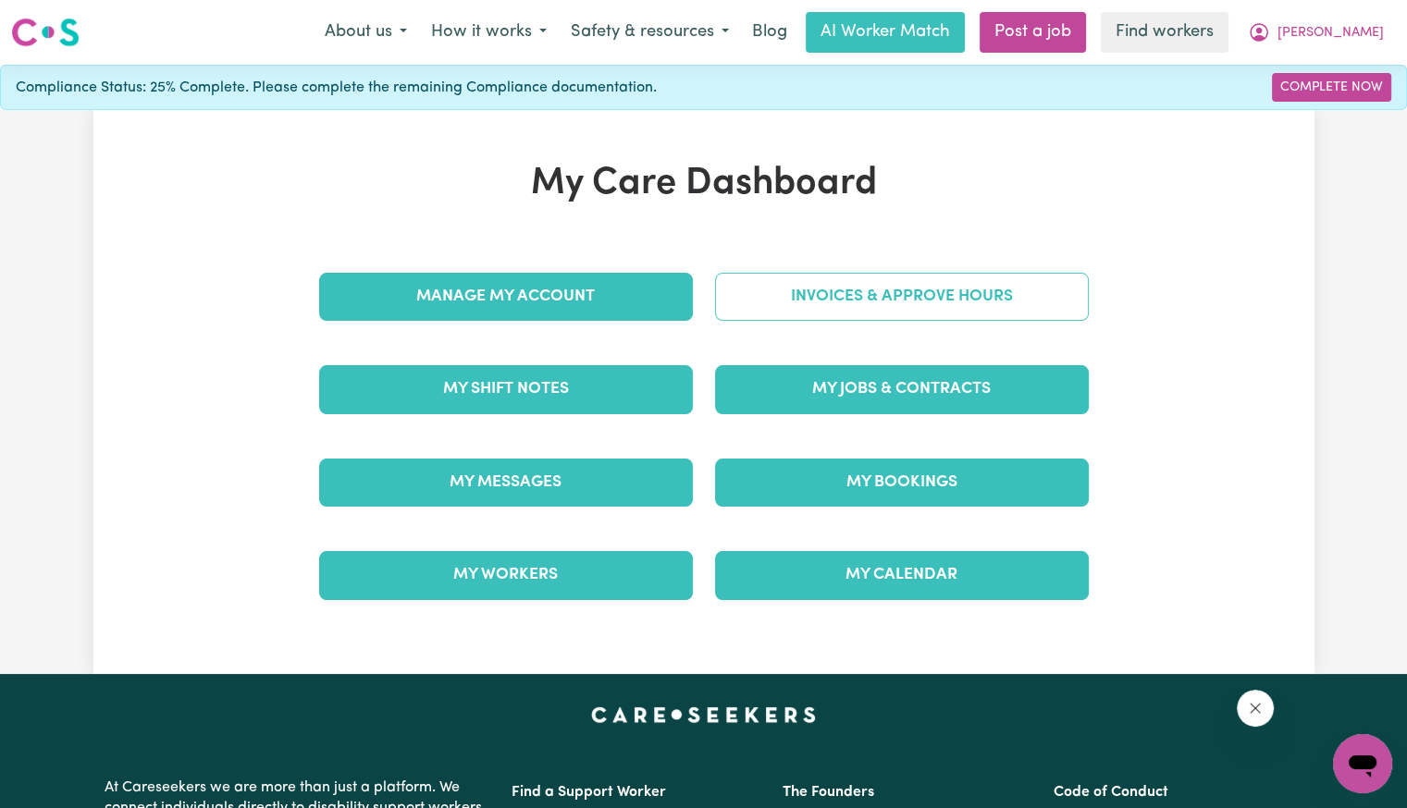
click at [878, 298] on link "Invoices & Approve Hours" at bounding box center [902, 297] width 374 height 48
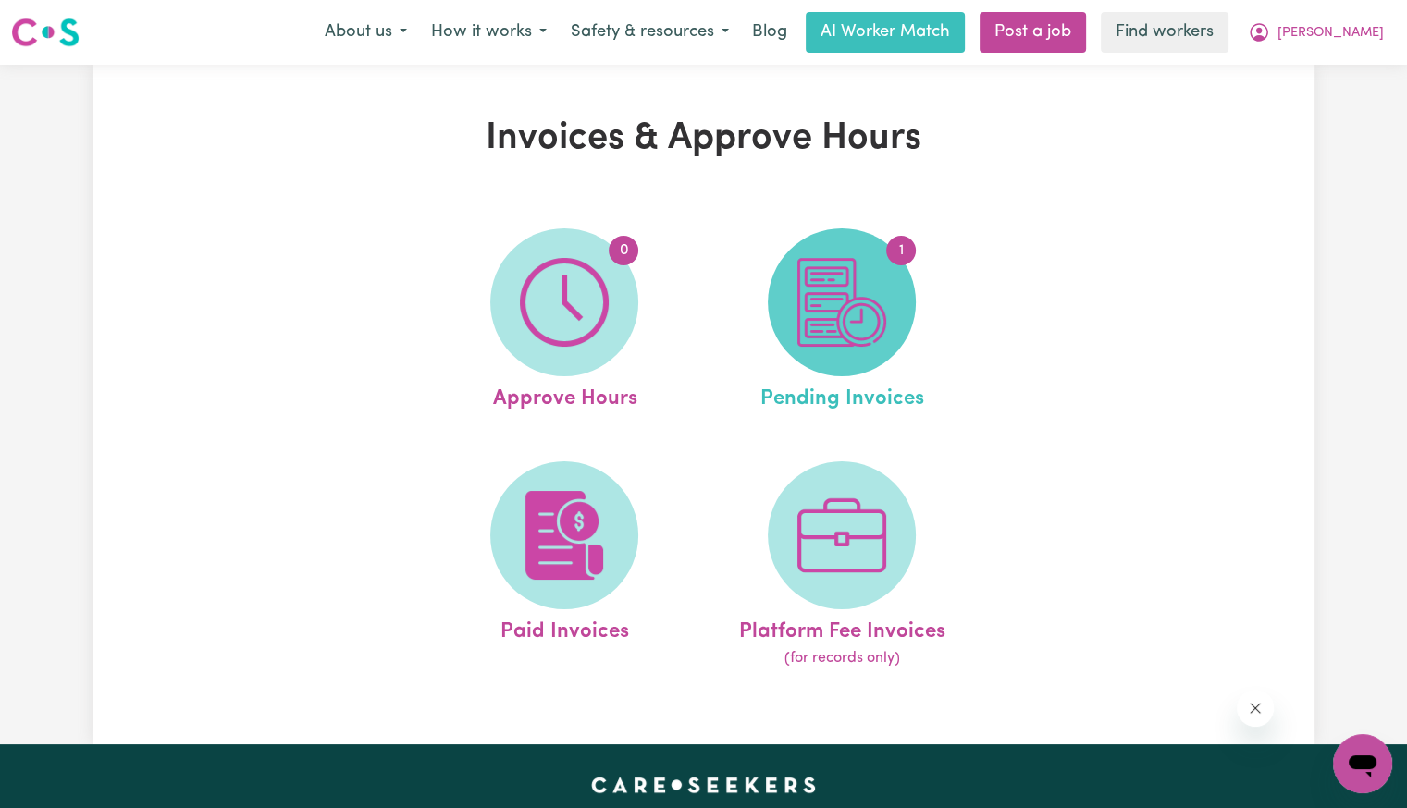
click at [860, 308] on img at bounding box center [841, 302] width 89 height 89
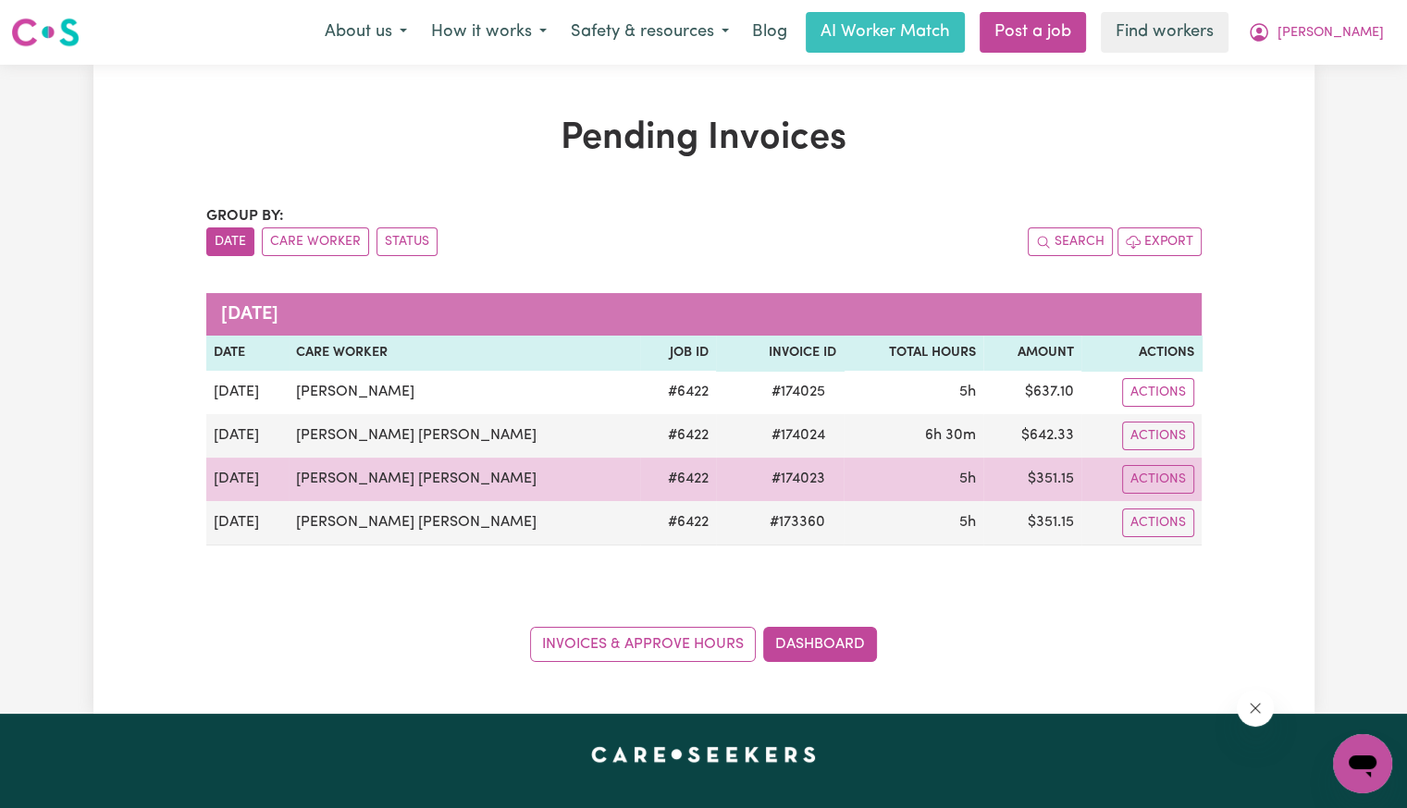
click at [760, 468] on span "# 174023" at bounding box center [798, 479] width 76 height 22
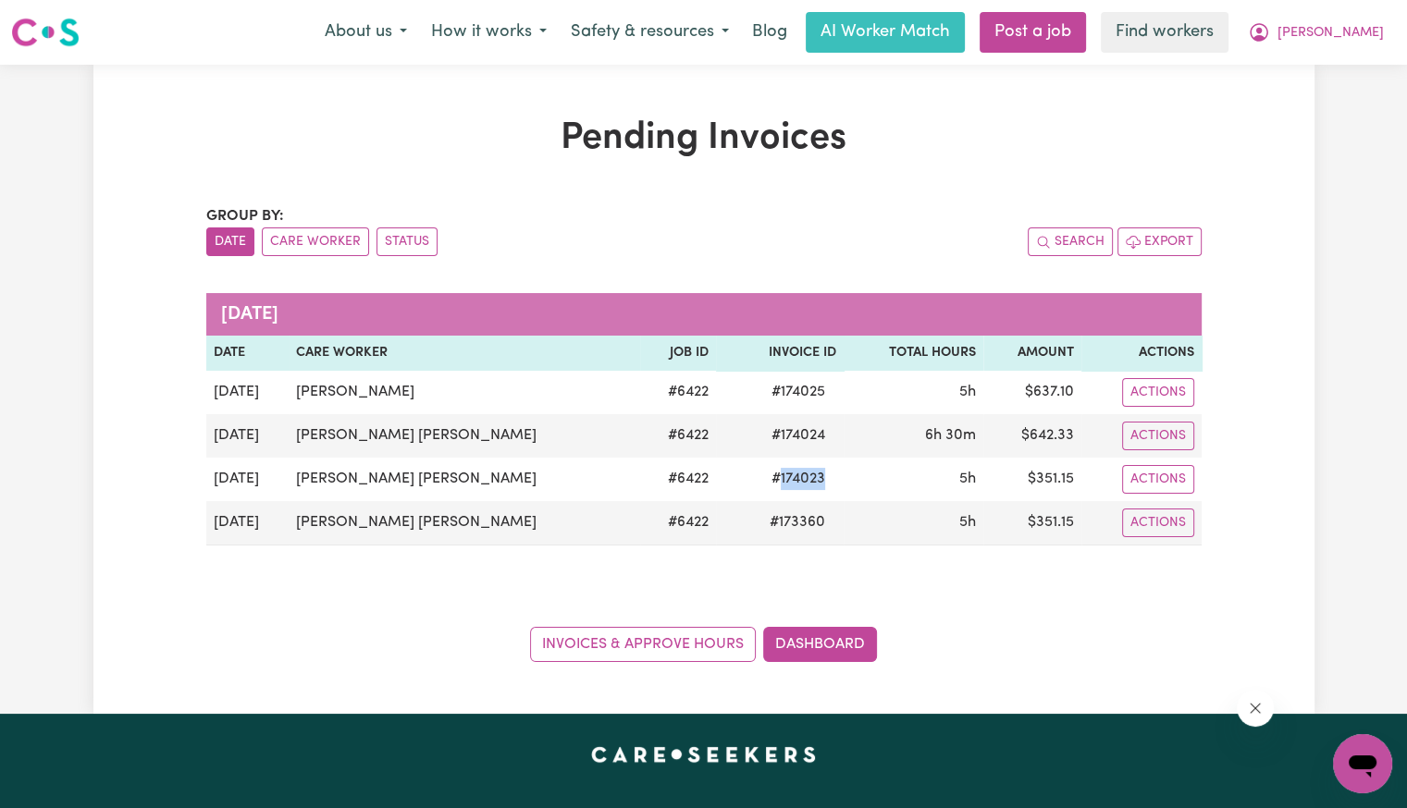
copy span "174023"
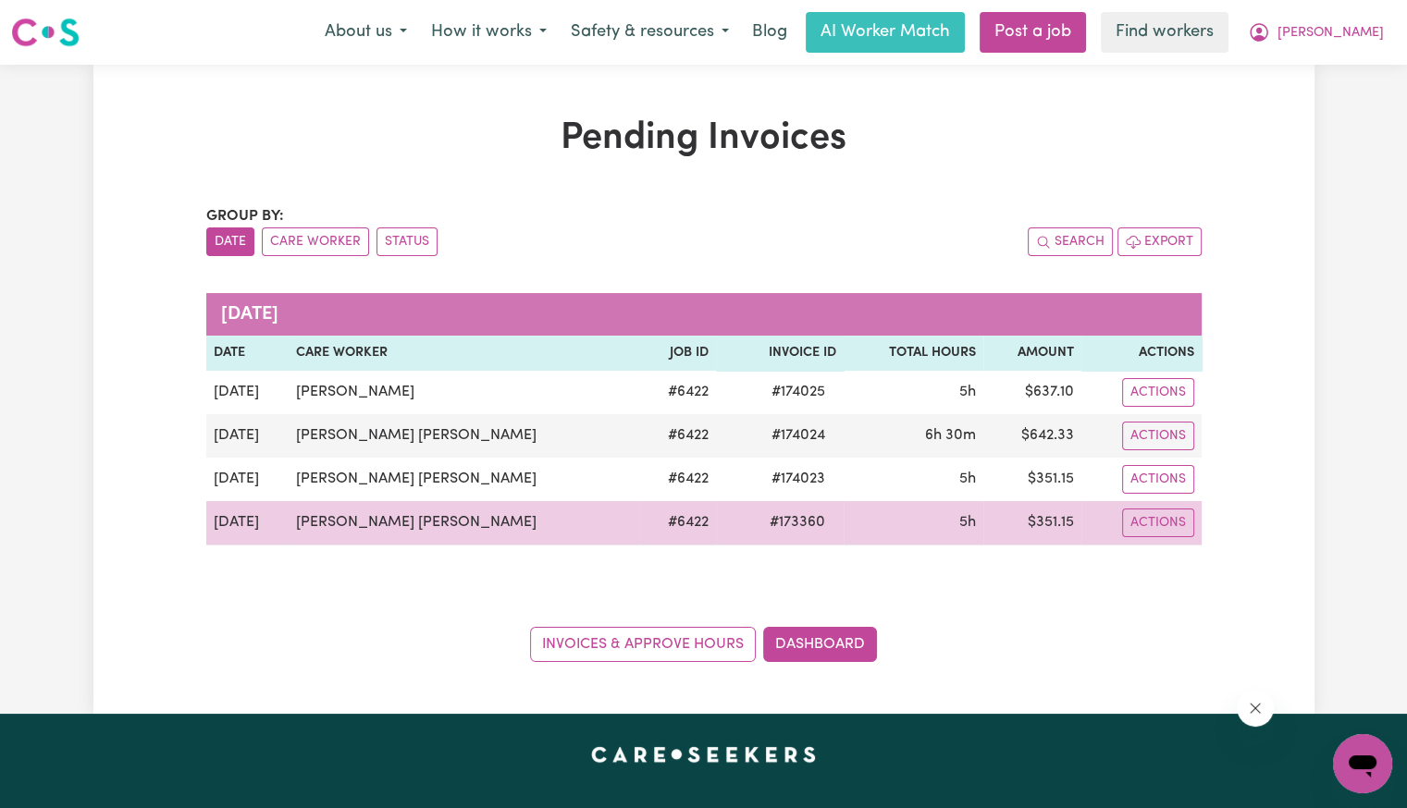
click at [758, 529] on span "# 173360" at bounding box center [797, 522] width 78 height 22
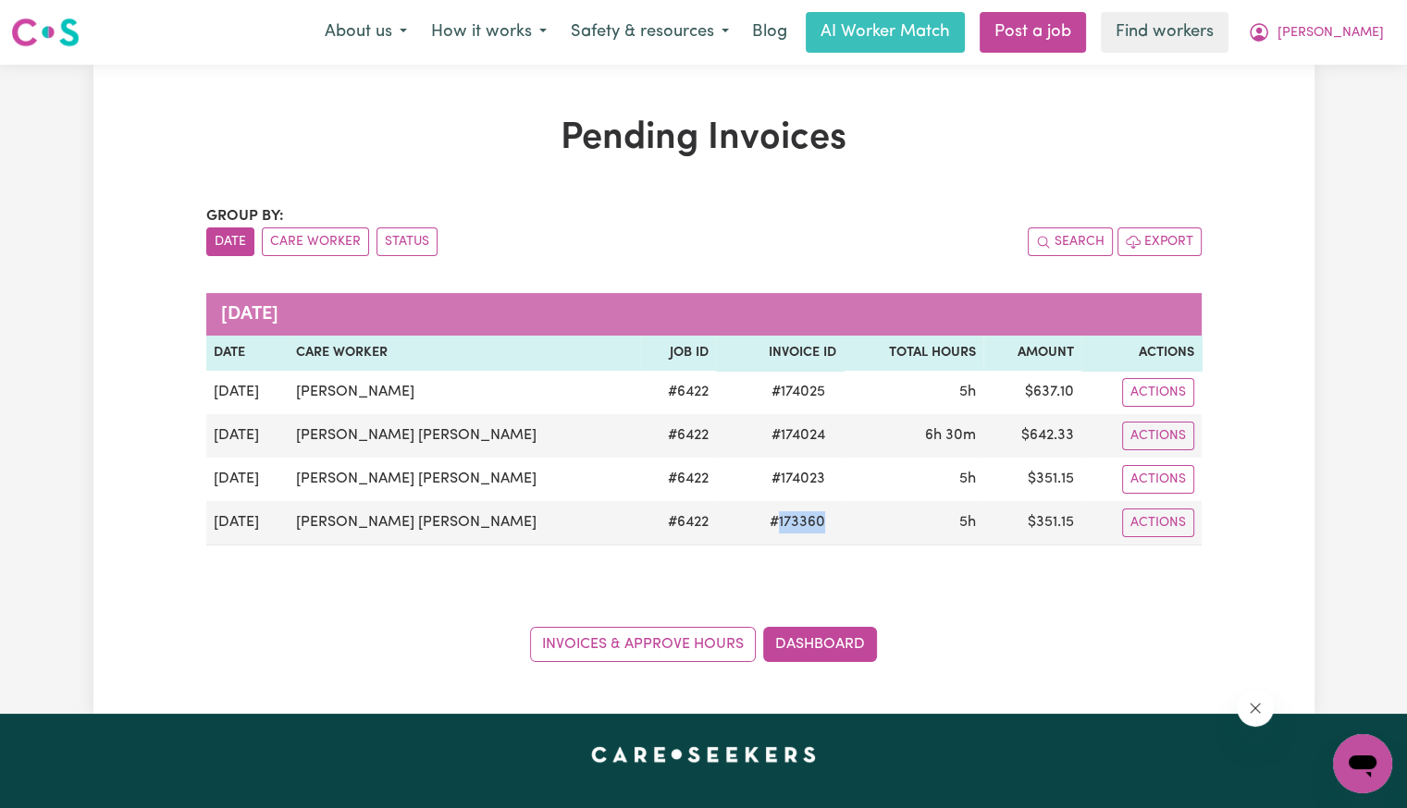
copy span "173360"
click at [1375, 50] on div "Menu About us How it works Safety & resources Blog AI Worker Match Post a job F…" at bounding box center [703, 32] width 1407 height 43
click at [1360, 29] on button "[PERSON_NAME]" at bounding box center [1316, 32] width 160 height 39
click at [1322, 101] on link "Logout" at bounding box center [1322, 106] width 146 height 35
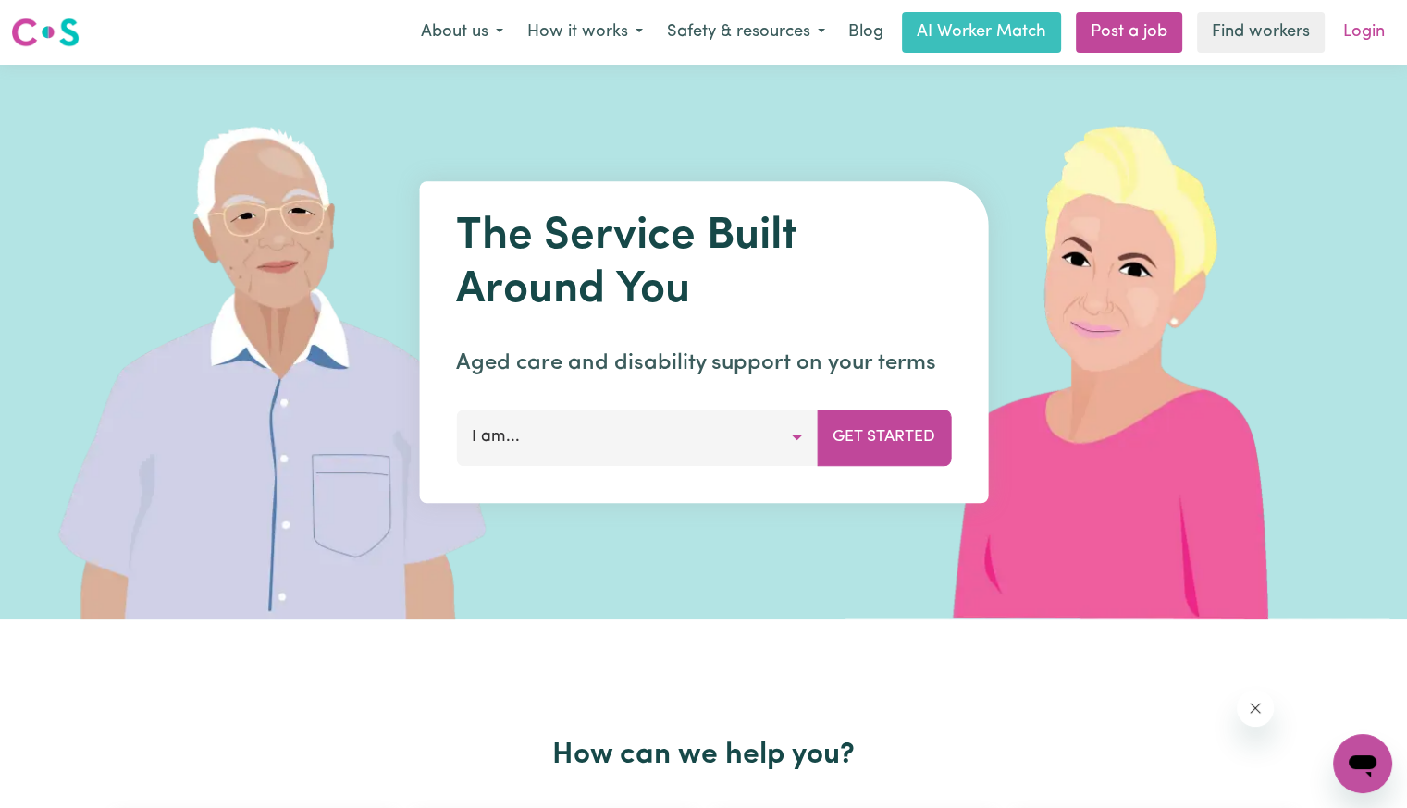
click at [1367, 41] on link "Login" at bounding box center [1364, 32] width 64 height 41
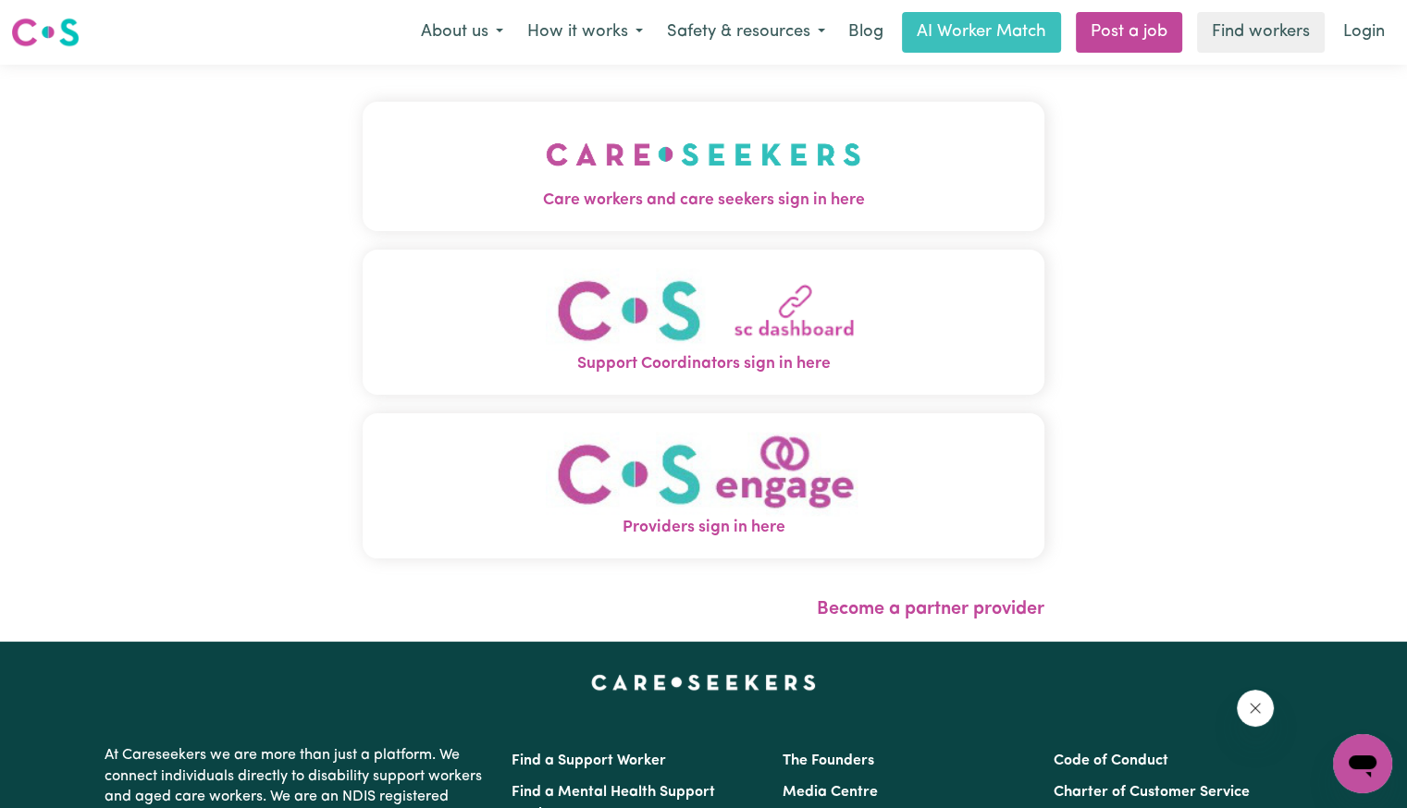
click at [661, 159] on img "Care workers and care seekers sign in here" at bounding box center [703, 154] width 315 height 68
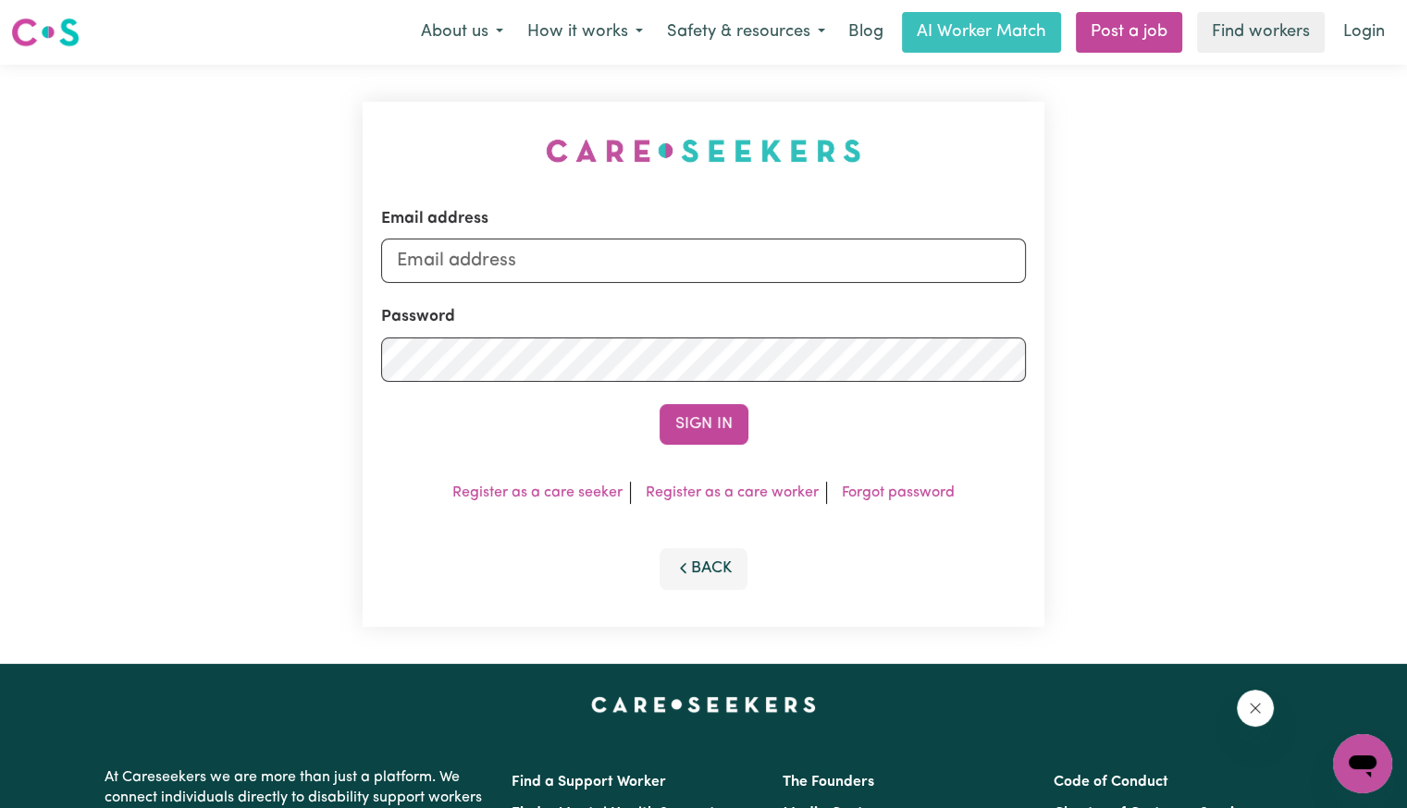
click at [652, 238] on div "Email address" at bounding box center [703, 245] width 645 height 76
click at [640, 263] on input "Email address" at bounding box center [703, 261] width 645 height 44
drag, startPoint x: 496, startPoint y: 251, endPoint x: 1310, endPoint y: 290, distance: 814.9
click at [1310, 290] on div "Email address [EMAIL_ADDRESS][DOMAIN_NAME] Password Sign In Register as a care …" at bounding box center [703, 364] width 1407 height 599
type input "[EMAIL_ADDRESS][DOMAIN_NAME]"
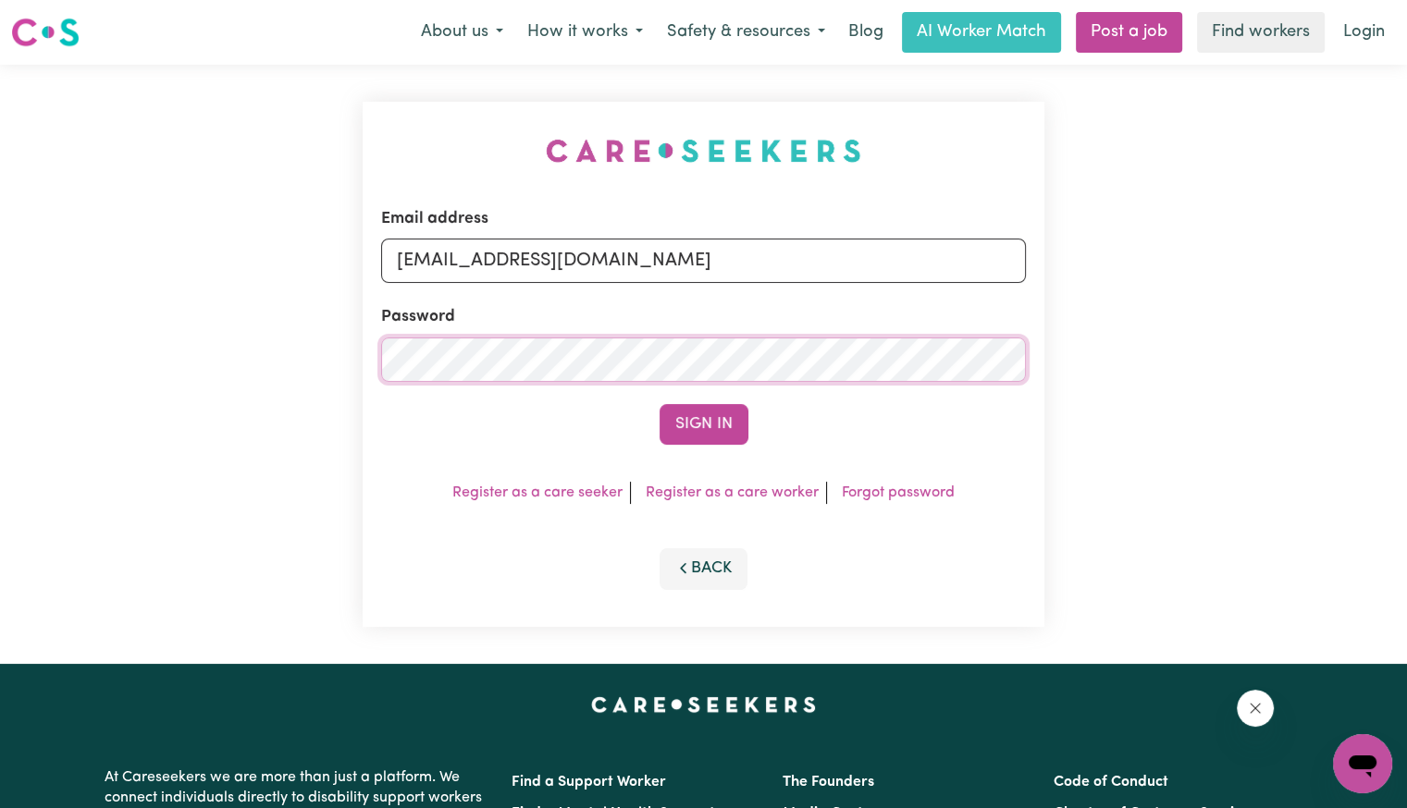
click at [659, 404] on button "Sign In" at bounding box center [703, 424] width 89 height 41
